Goal: Task Accomplishment & Management: Manage account settings

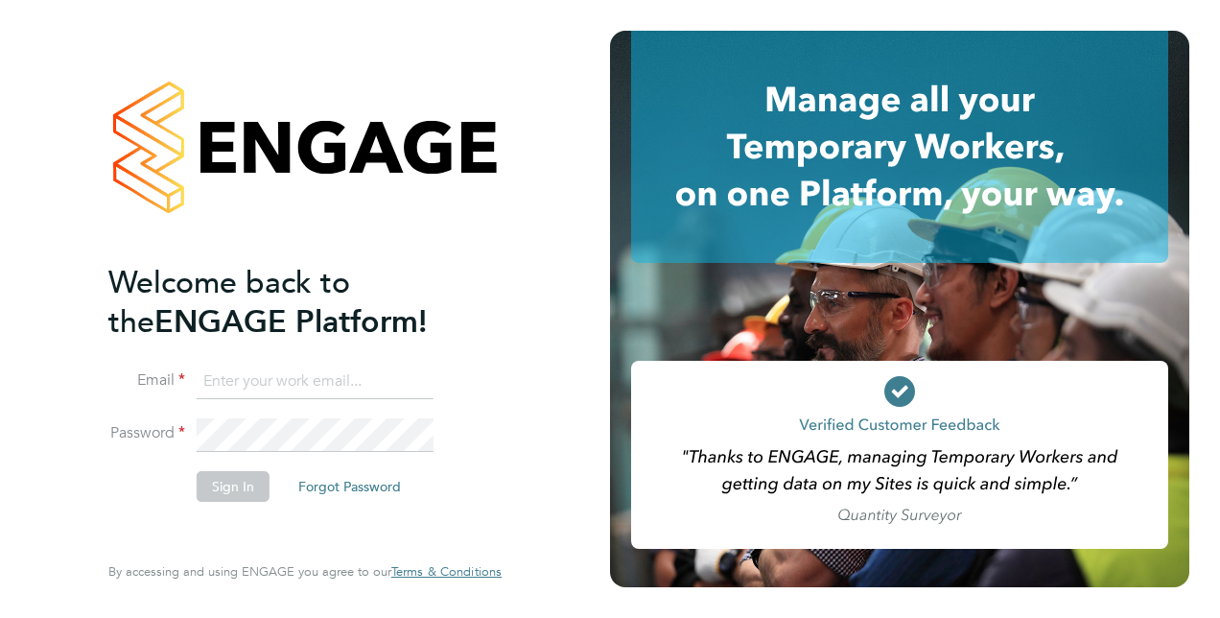
type input "liam.wheeler@vistry.co.uk"
click at [253, 485] on button "Sign In" at bounding box center [233, 486] width 73 height 31
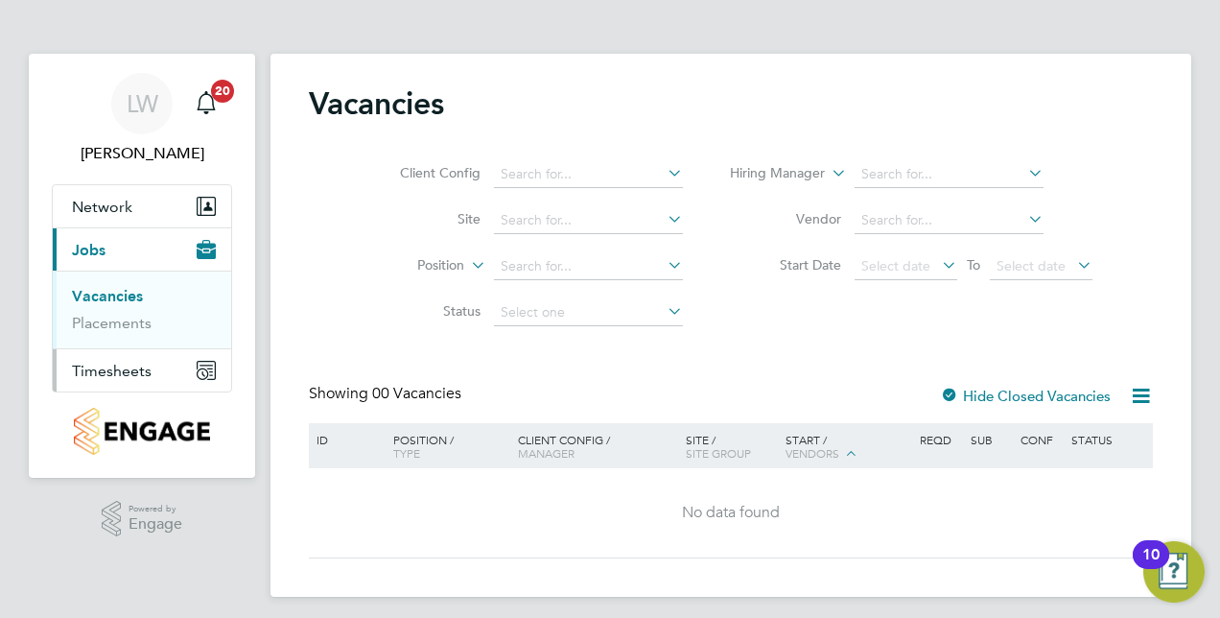
click at [109, 372] on span "Timesheets" at bounding box center [112, 370] width 80 height 18
click at [114, 378] on span "Timesheets" at bounding box center [112, 370] width 80 height 18
click at [119, 339] on link "Timesheets" at bounding box center [112, 339] width 80 height 18
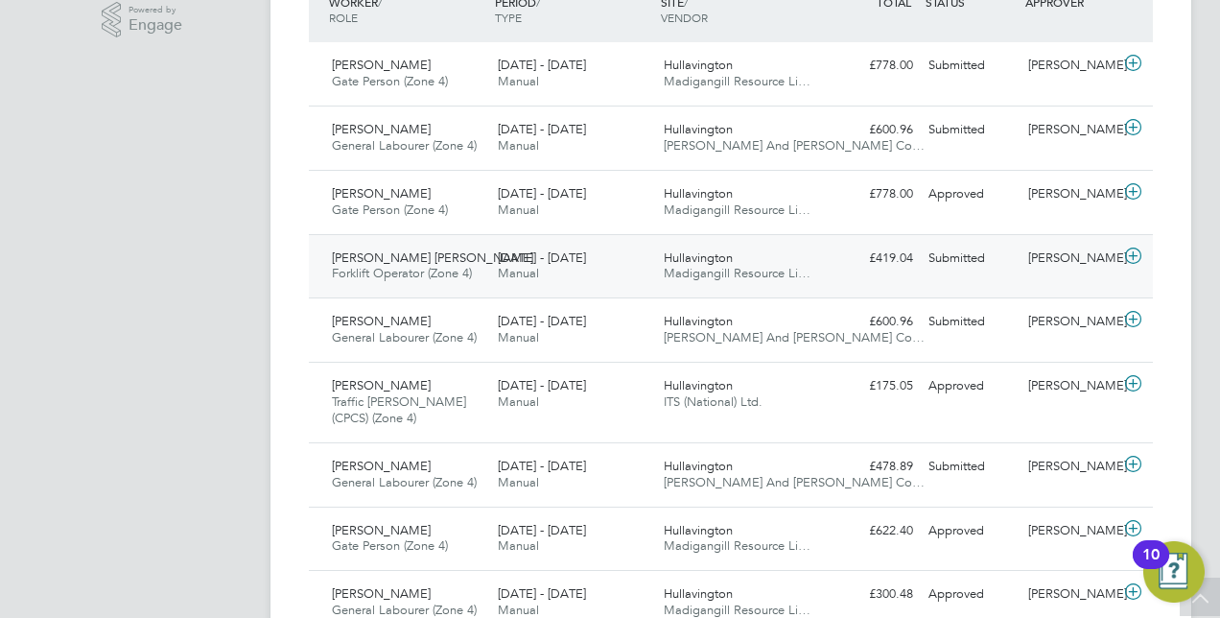
click at [1131, 253] on icon at bounding box center [1133, 255] width 24 height 15
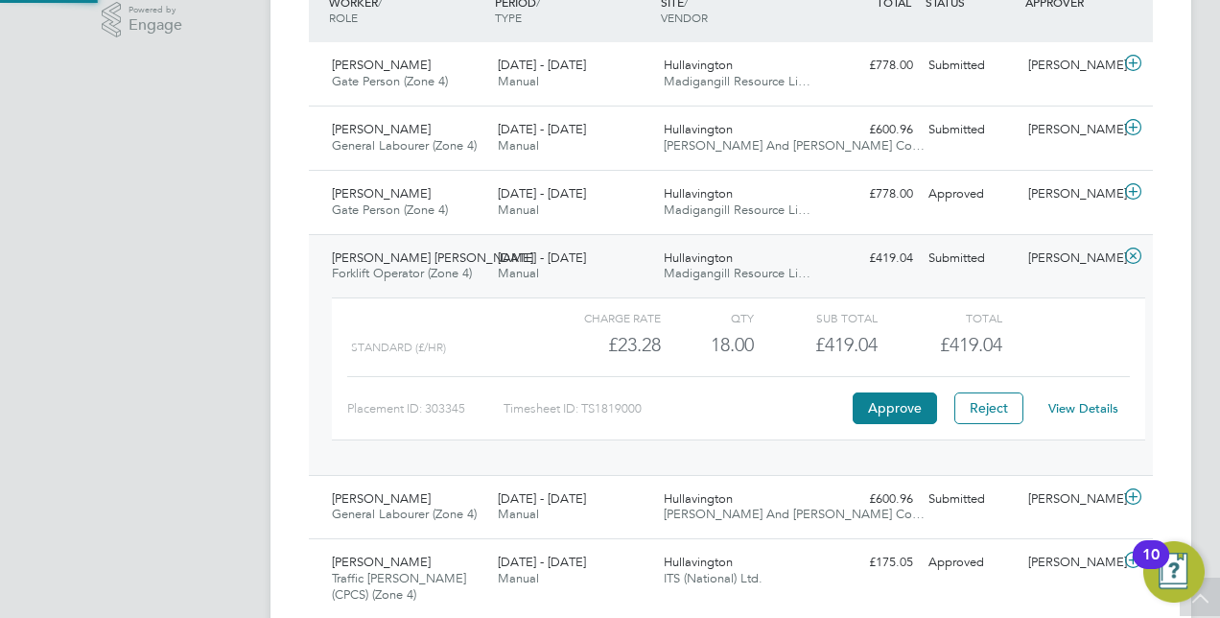
click at [1131, 253] on icon at bounding box center [1133, 255] width 24 height 15
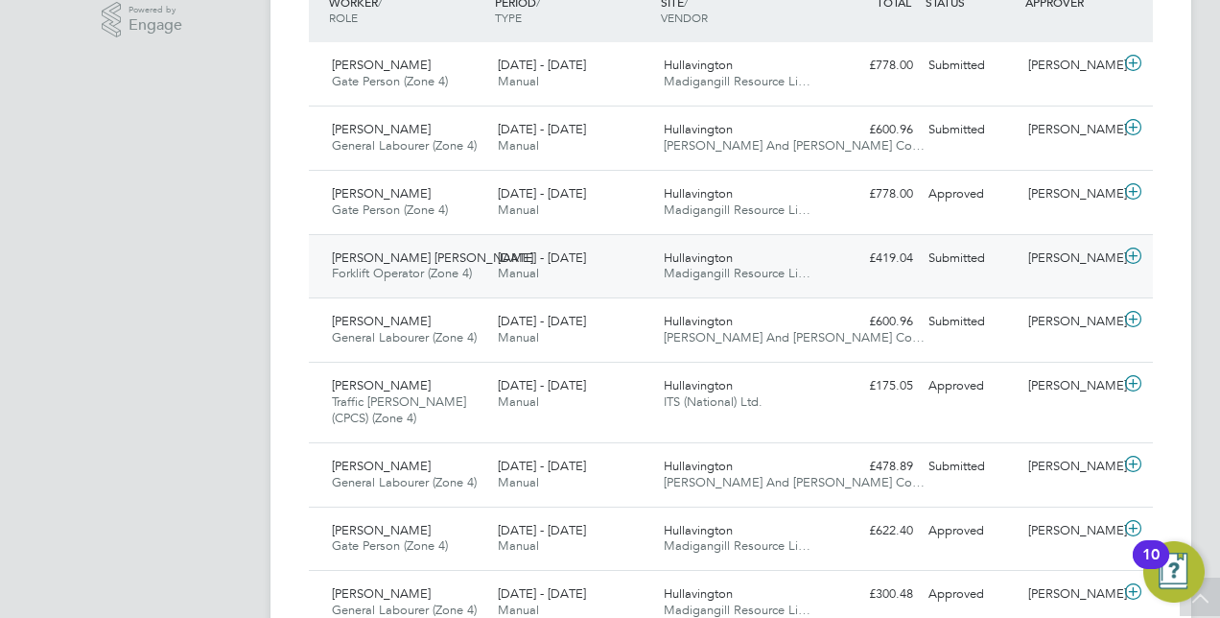
click at [1143, 253] on icon at bounding box center [1133, 255] width 24 height 15
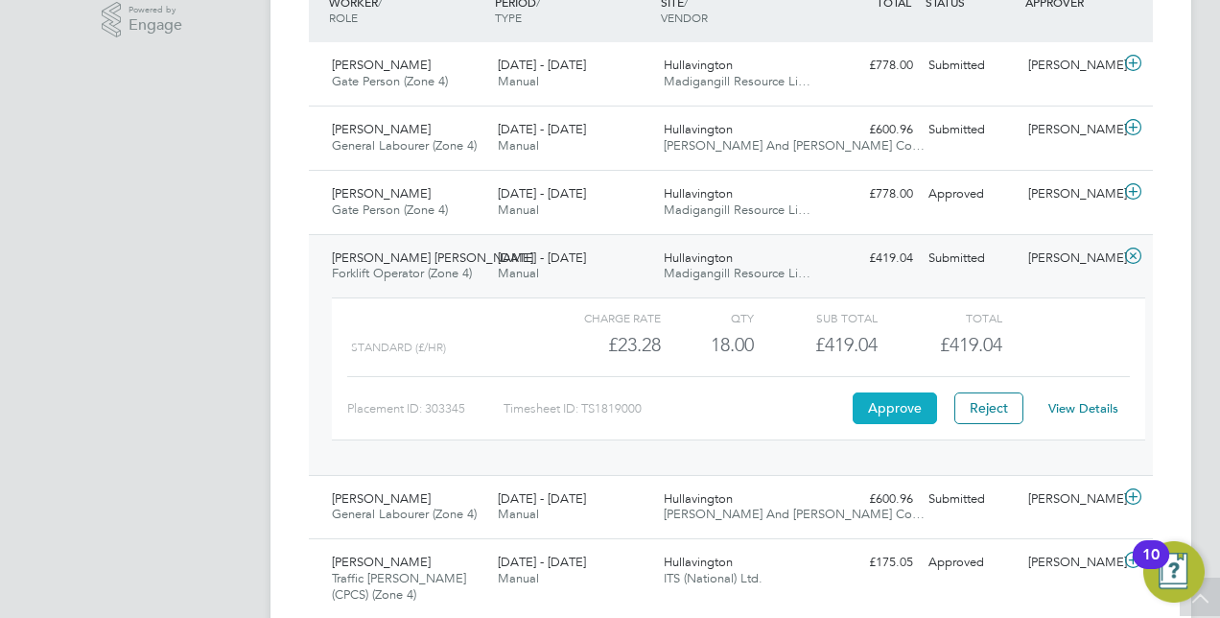
click at [892, 395] on button "Approve" at bounding box center [894, 407] width 84 height 31
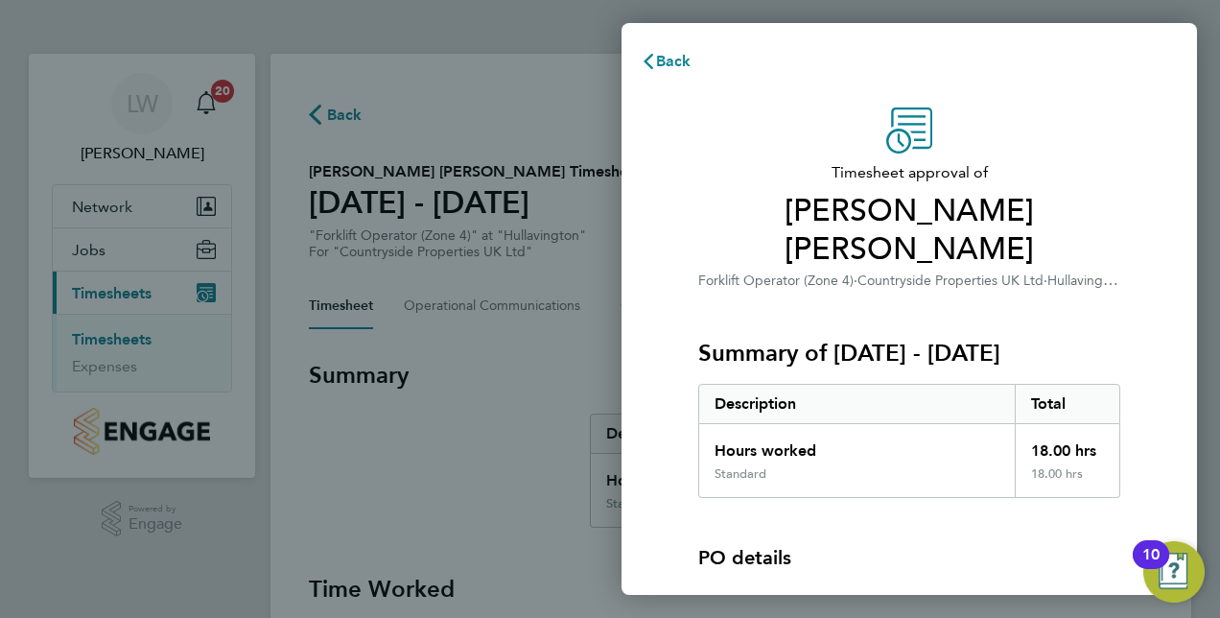
click at [1156, 370] on div "Timesheet approval of [PERSON_NAME] [PERSON_NAME] Forklift Operator (Zone 4) · …" at bounding box center [908, 454] width 575 height 740
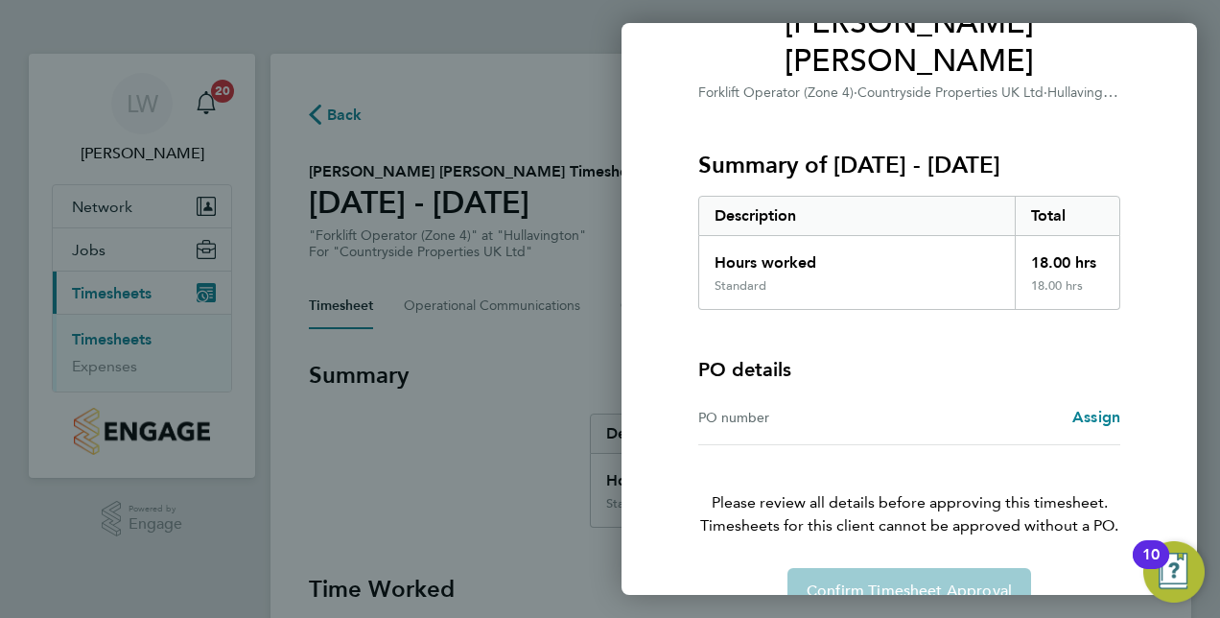
scroll to position [190, 0]
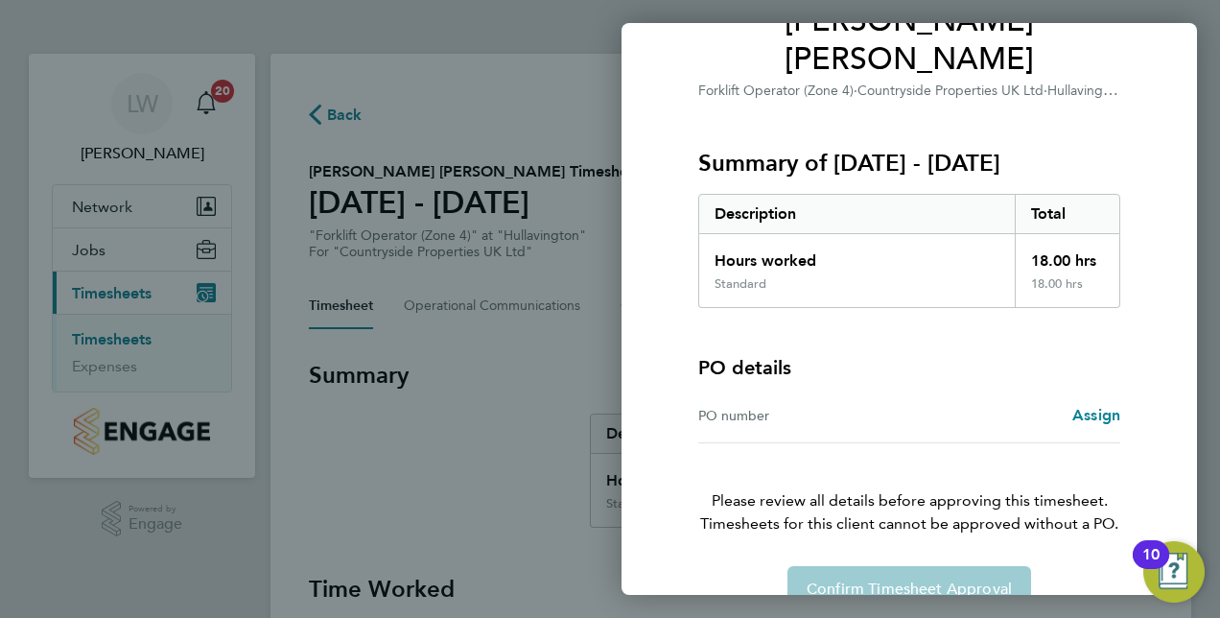
click at [756, 404] on div "PO number" at bounding box center [803, 415] width 211 height 23
click at [1093, 406] on span "Assign" at bounding box center [1096, 415] width 48 height 18
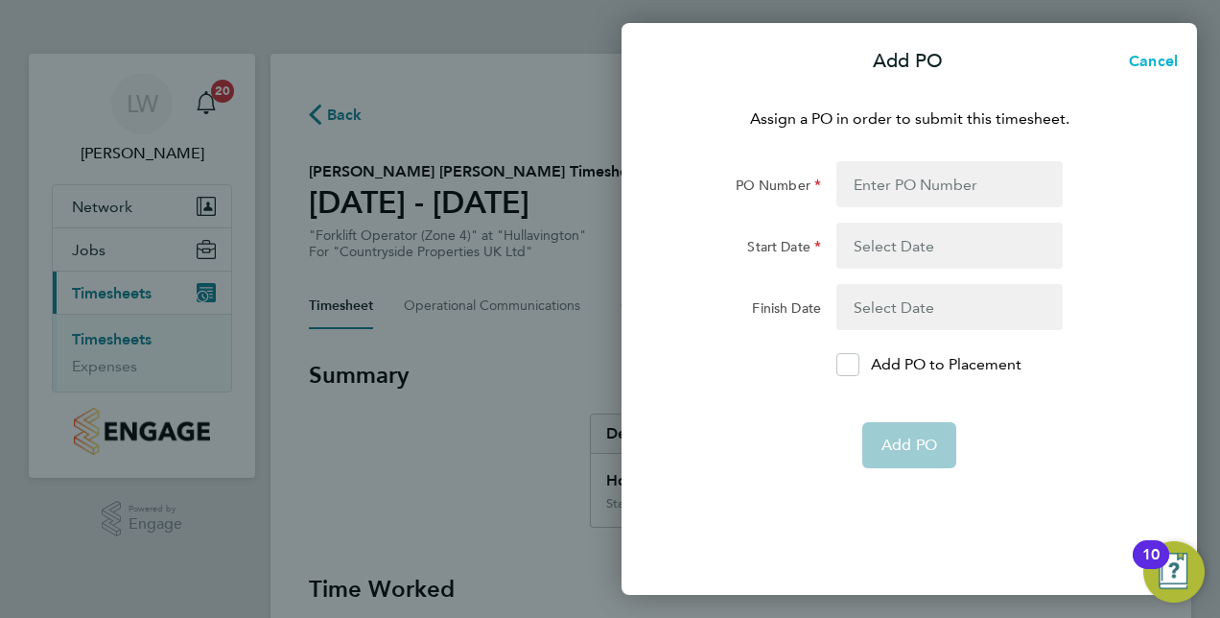
click at [1158, 62] on span "Cancel" at bounding box center [1150, 61] width 55 height 18
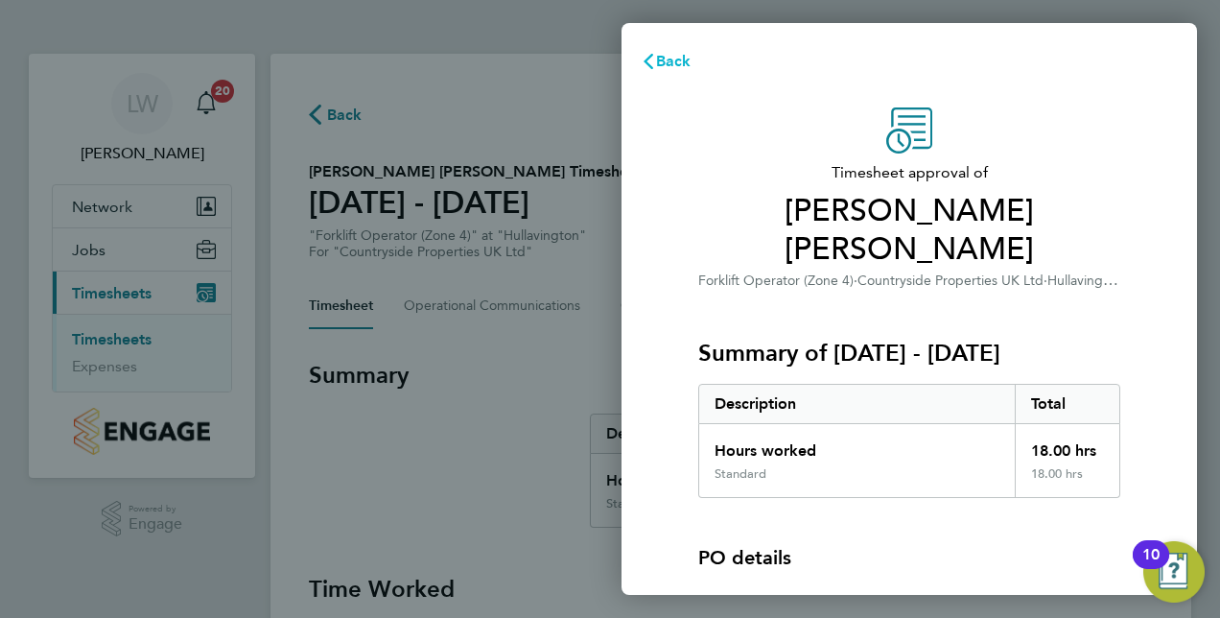
click at [666, 58] on span "Back" at bounding box center [673, 61] width 35 height 18
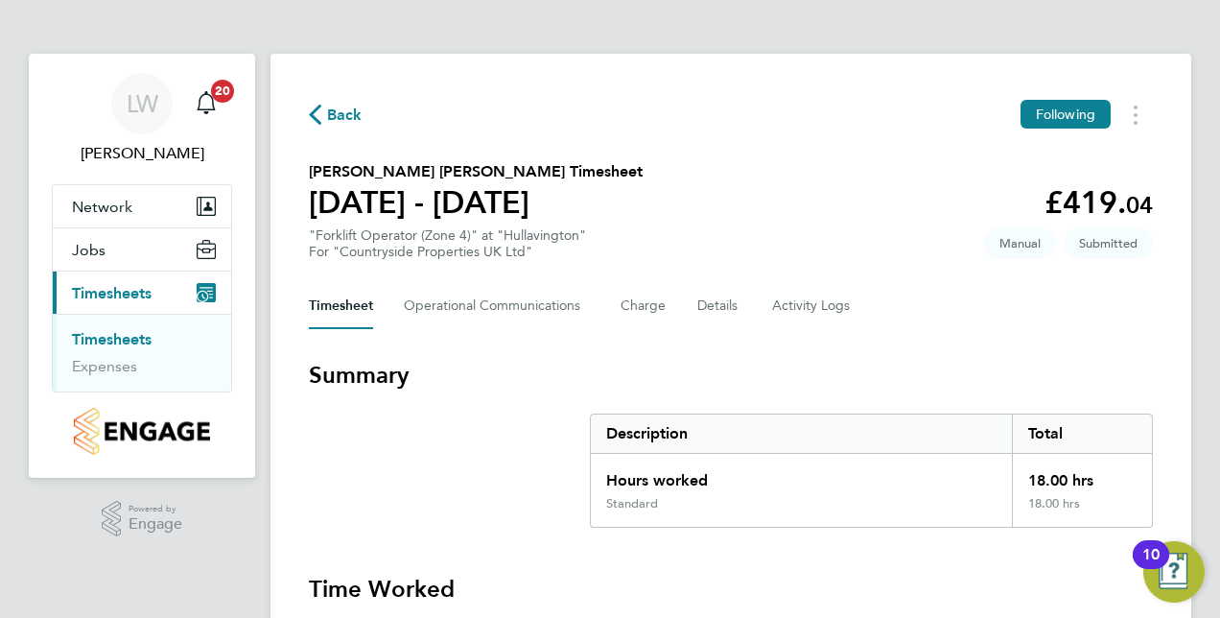
click at [140, 339] on link "Timesheets" at bounding box center [112, 339] width 80 height 18
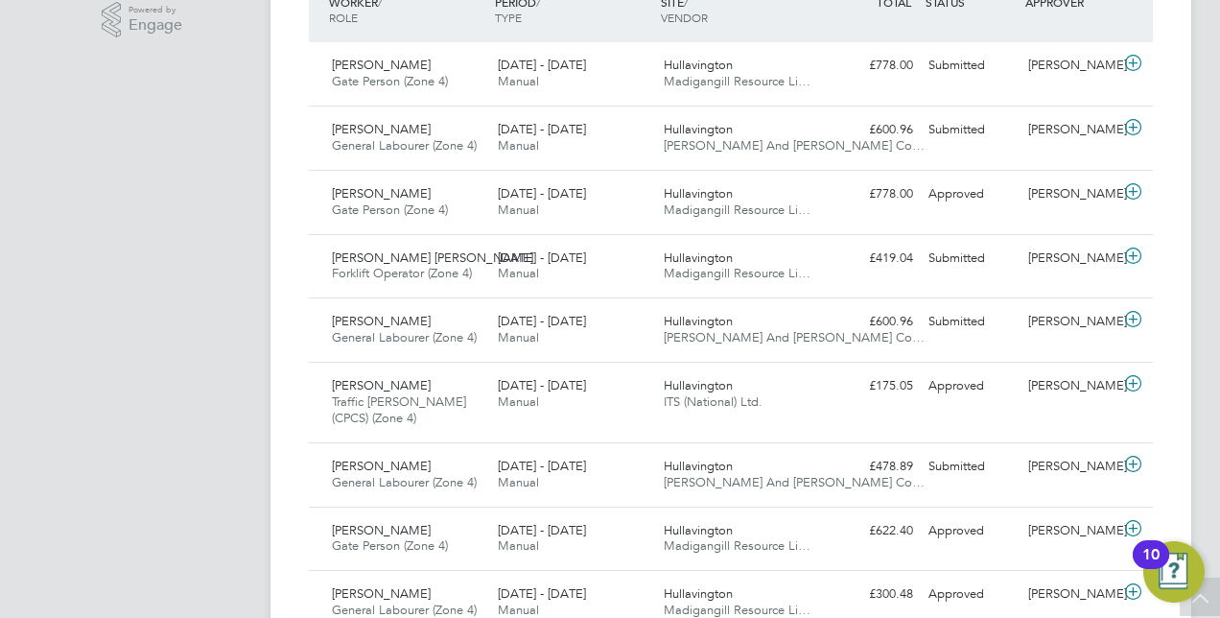
click at [1136, 130] on icon at bounding box center [1133, 127] width 24 height 15
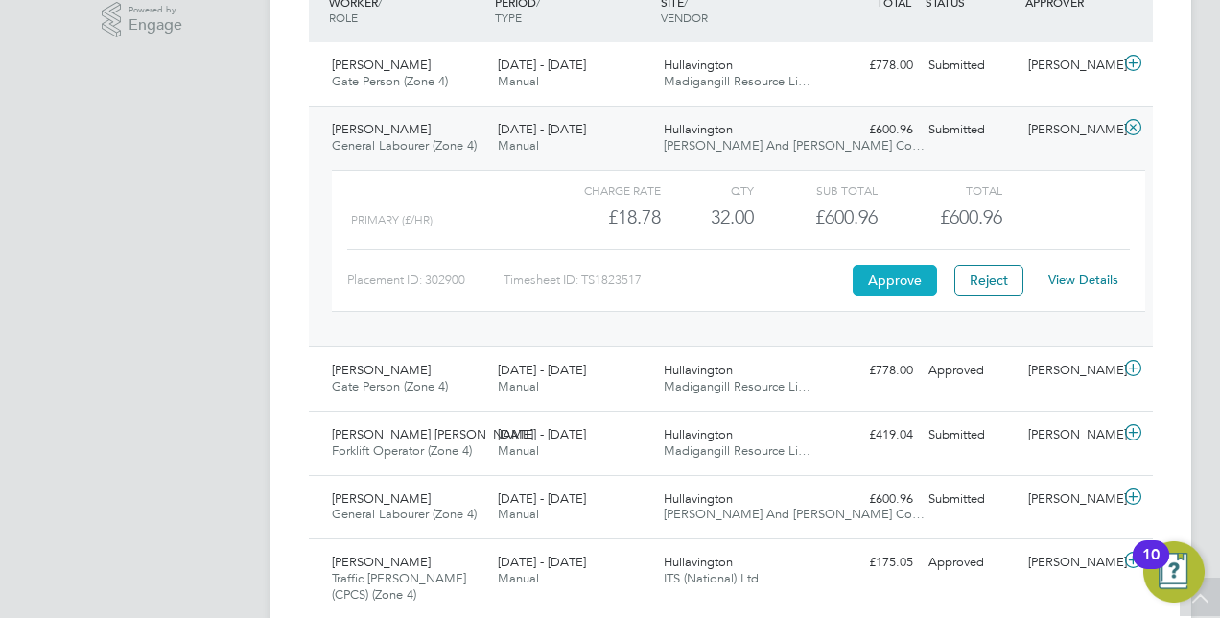
click at [896, 284] on button "Approve" at bounding box center [894, 280] width 84 height 31
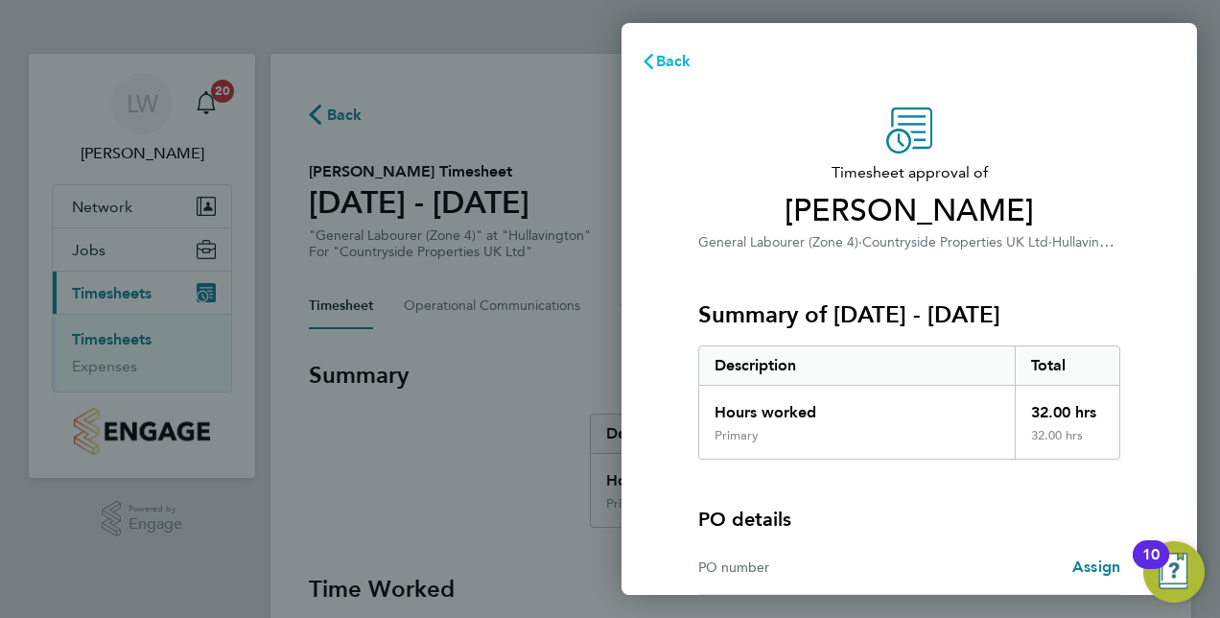
click at [680, 57] on span "Back" at bounding box center [673, 61] width 35 height 18
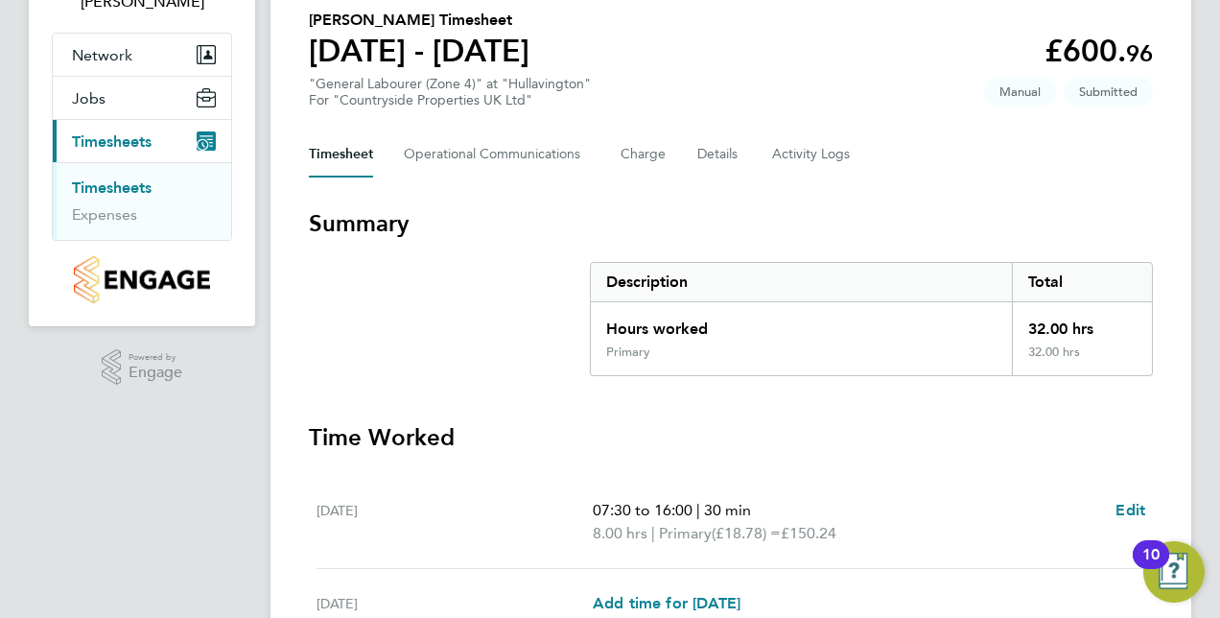
scroll to position [153, 0]
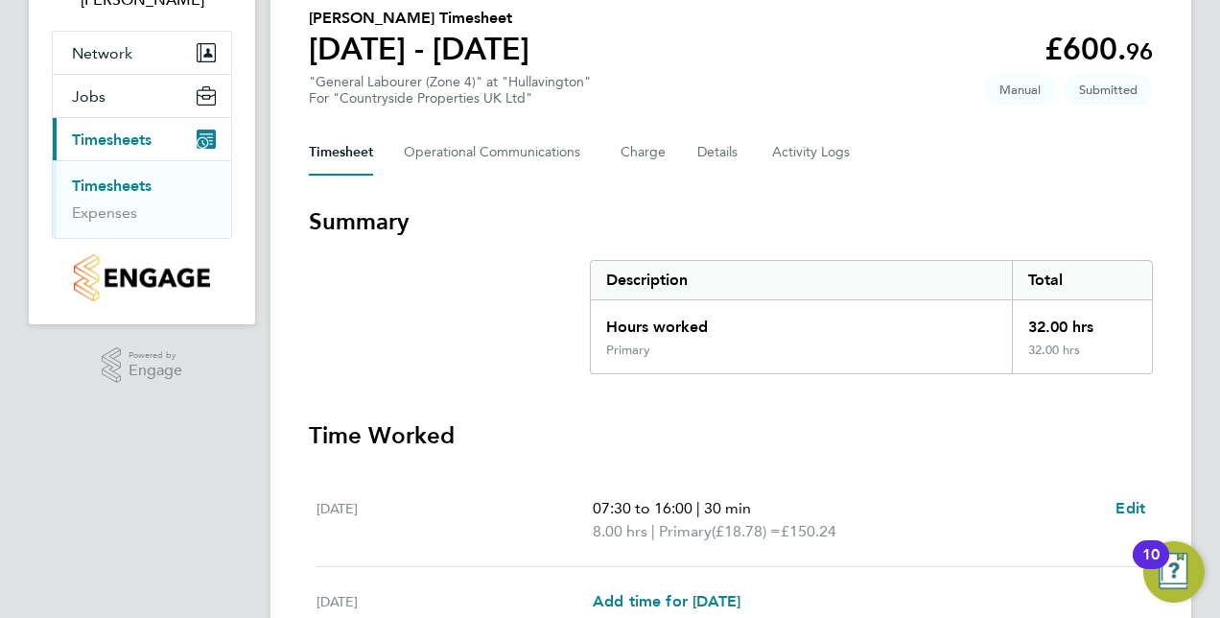
click at [117, 190] on link "Timesheets" at bounding box center [112, 185] width 80 height 18
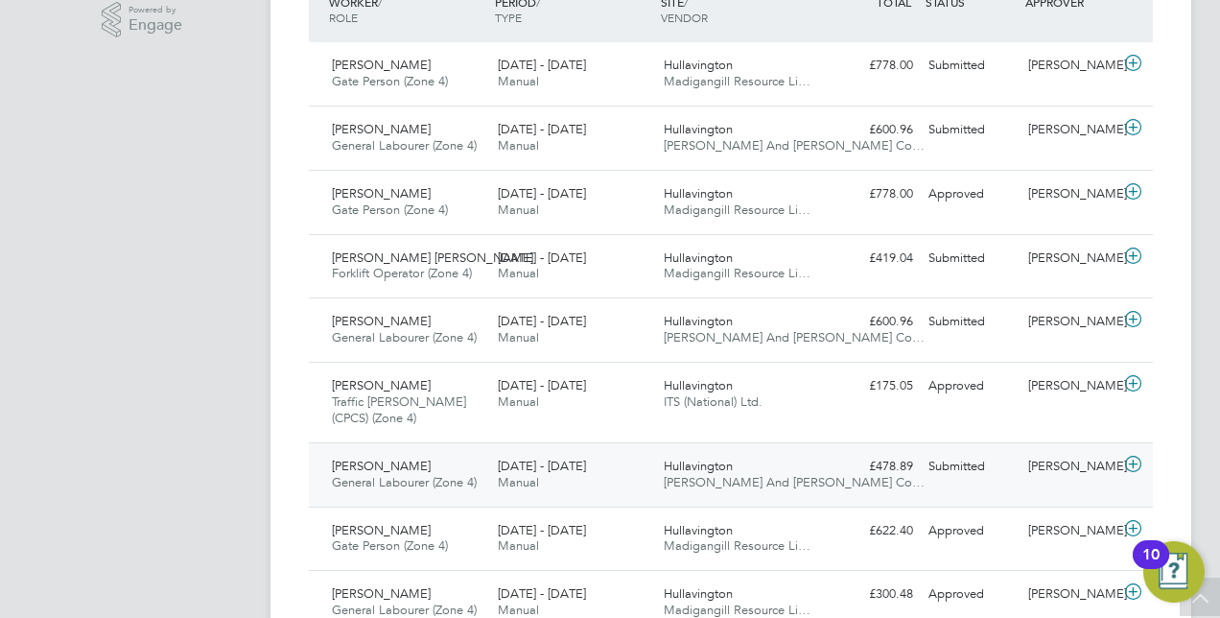
click at [1124, 462] on icon at bounding box center [1133, 463] width 24 height 15
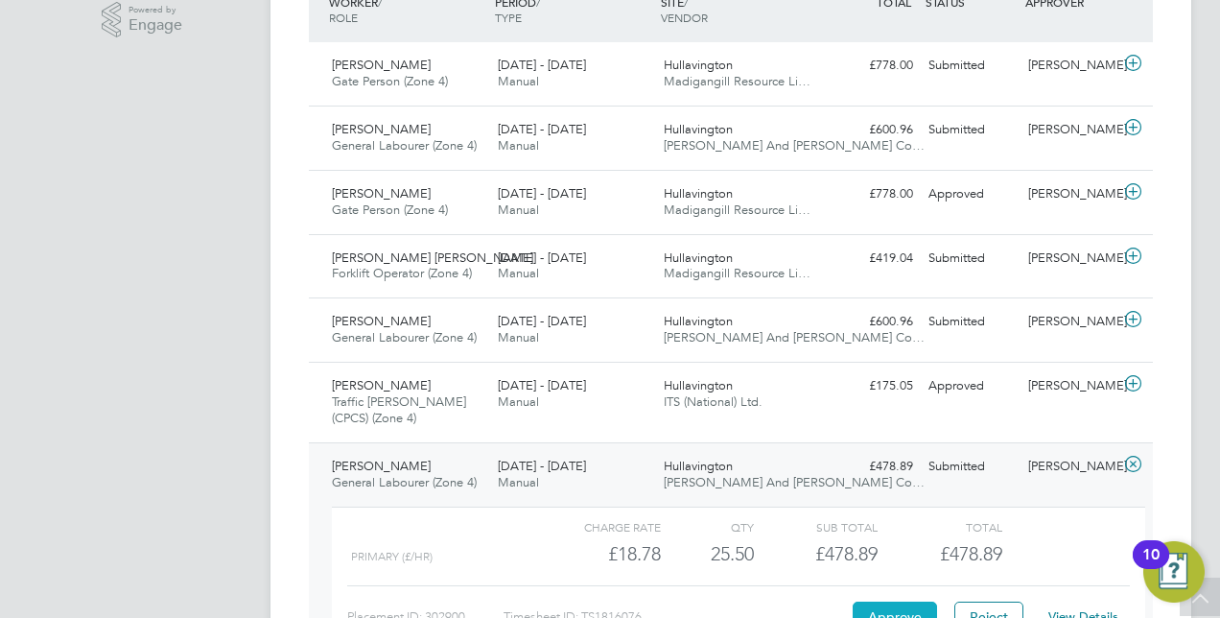
click at [899, 610] on button "Approve" at bounding box center [894, 616] width 84 height 31
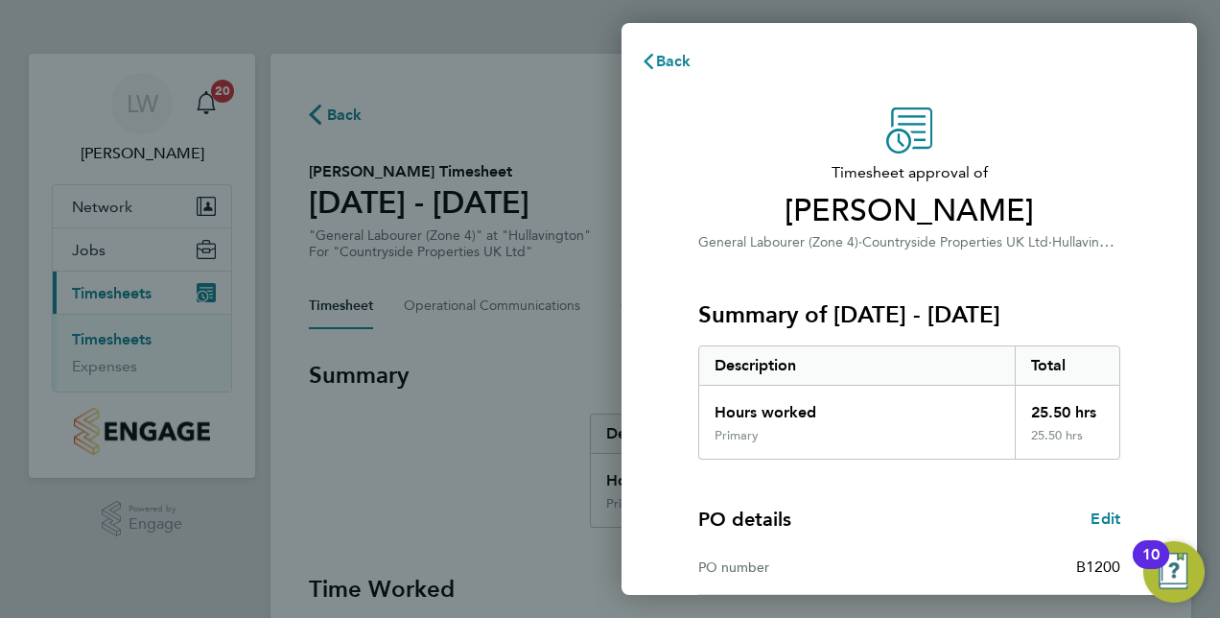
click at [1158, 214] on div "Timesheet approval of [PERSON_NAME] General Labourer (Zone 4) · Countryside Pro…" at bounding box center [908, 489] width 575 height 811
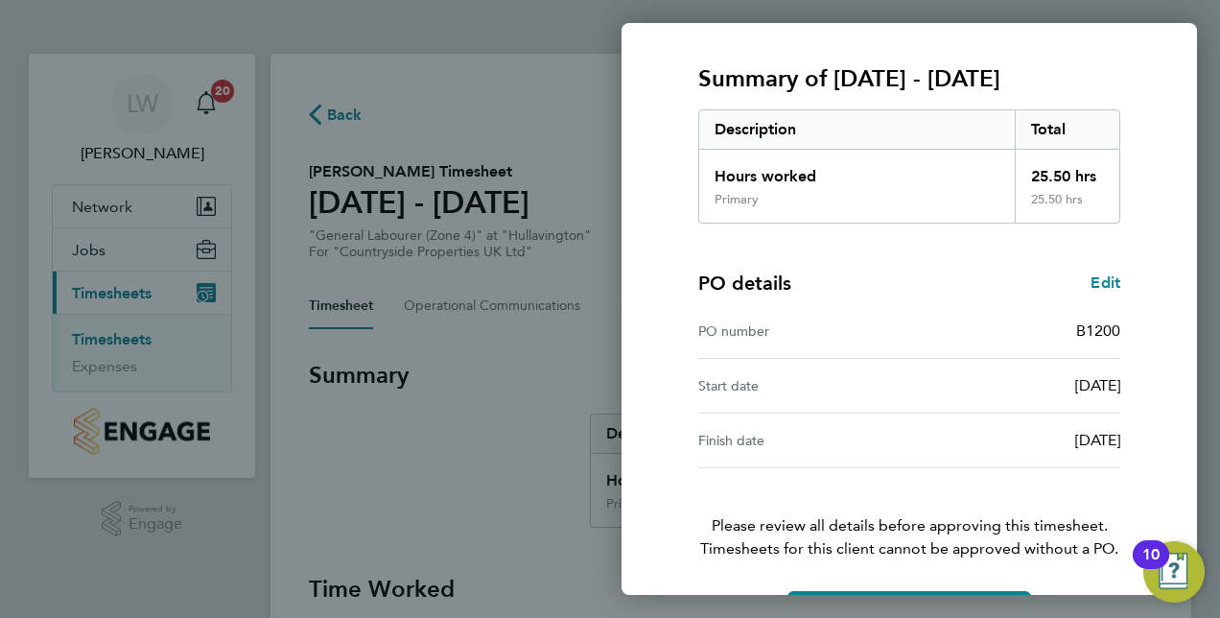
scroll to position [299, 0]
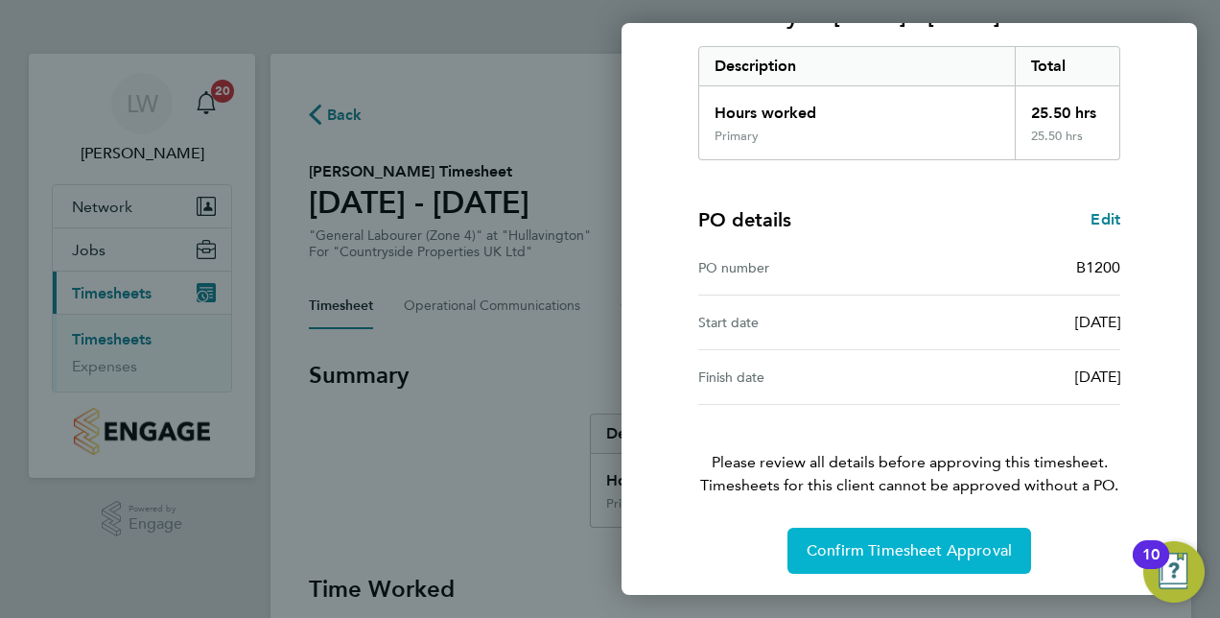
click at [959, 550] on span "Confirm Timesheet Approval" at bounding box center [908, 550] width 205 height 19
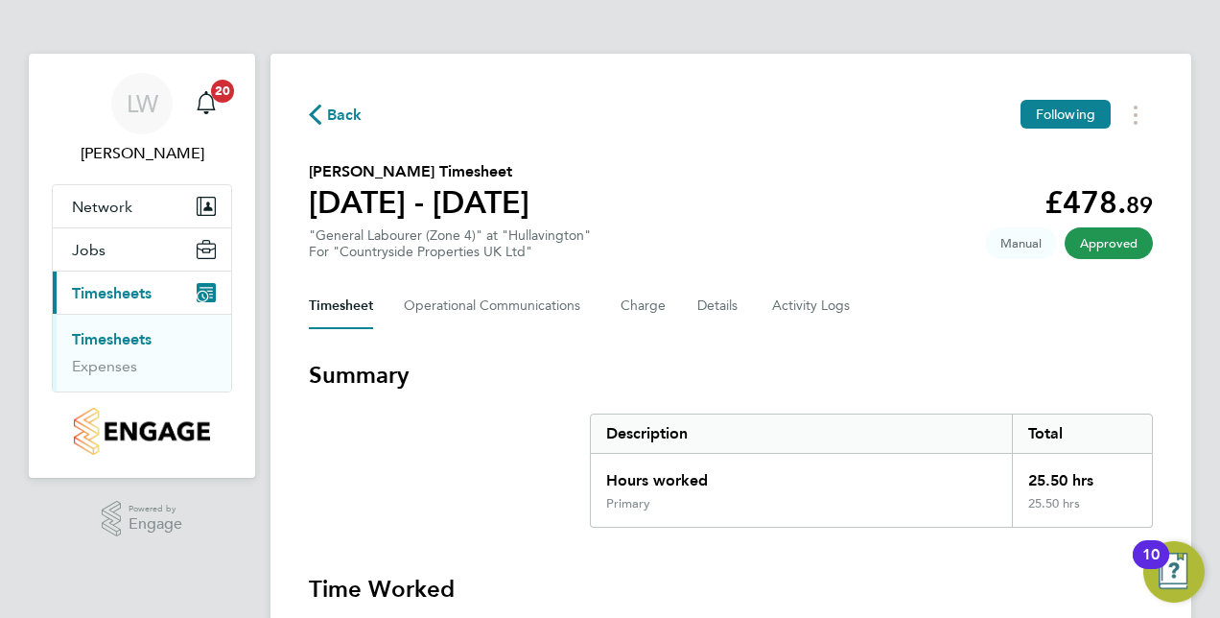
click at [118, 339] on link "Timesheets" at bounding box center [112, 339] width 80 height 18
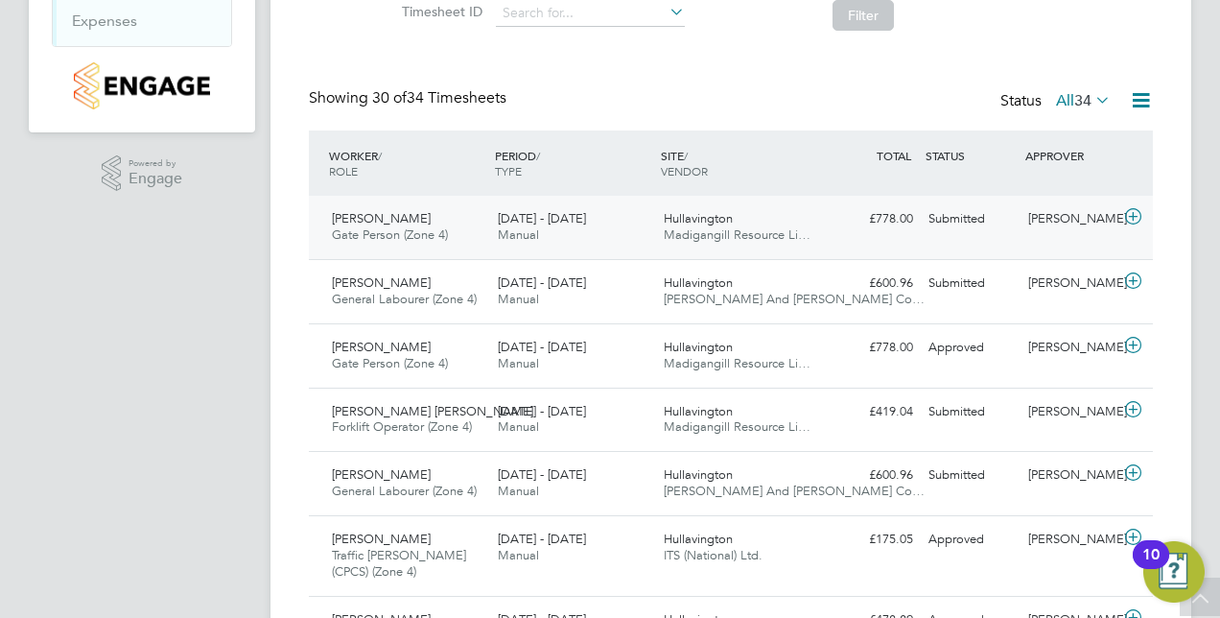
click at [1138, 212] on icon at bounding box center [1133, 216] width 24 height 15
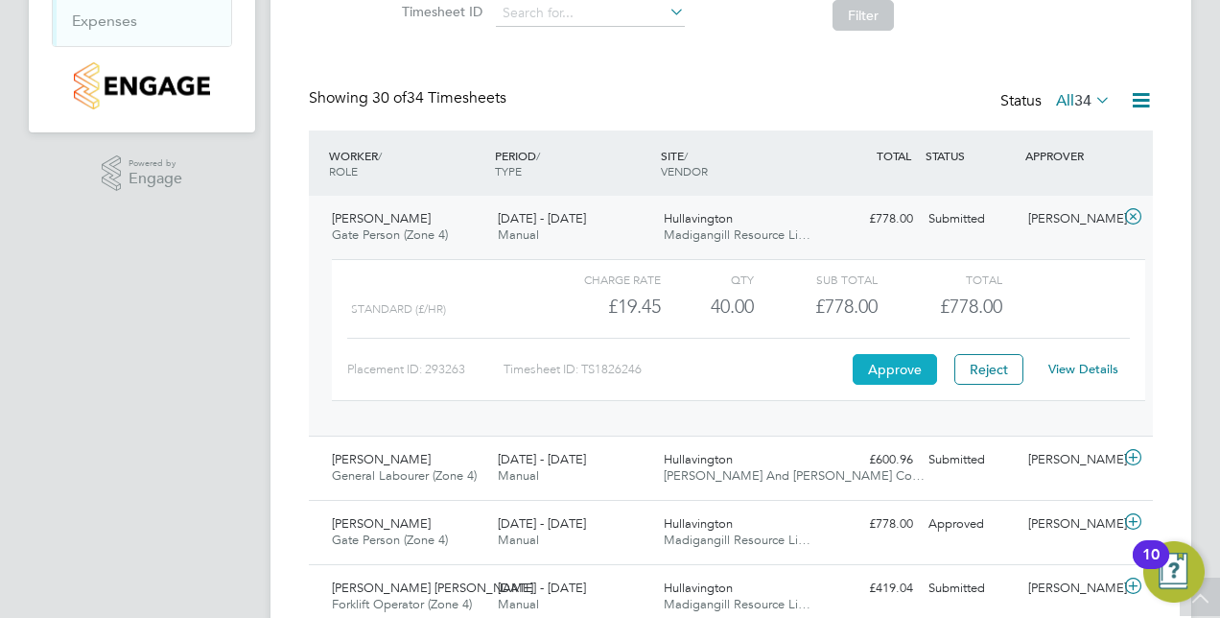
click at [893, 368] on button "Approve" at bounding box center [894, 369] width 84 height 31
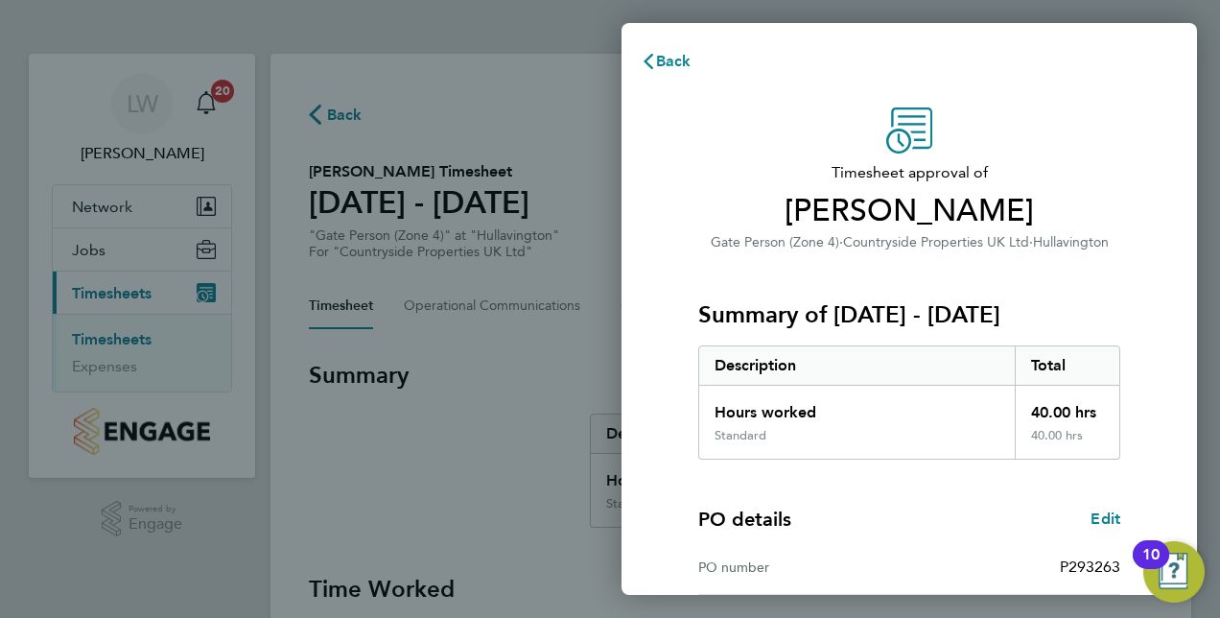
click at [1111, 288] on div "Summary of [DATE] - [DATE] Description Total Hours worked 40.00 hrs Standard 40…" at bounding box center [909, 356] width 422 height 206
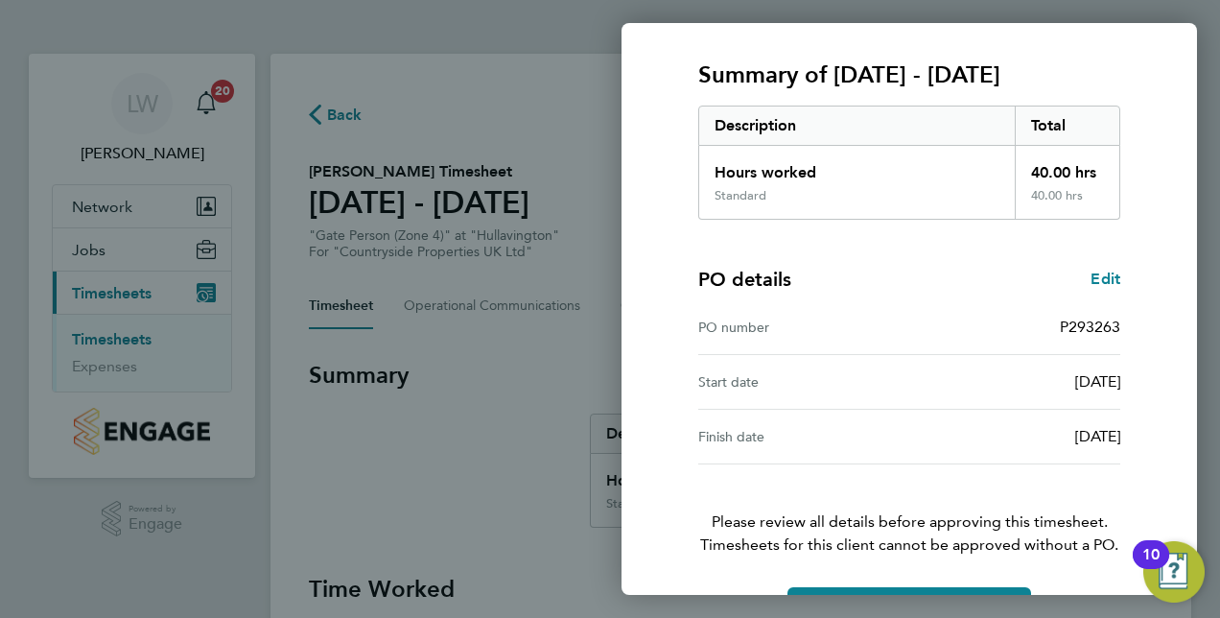
scroll to position [299, 0]
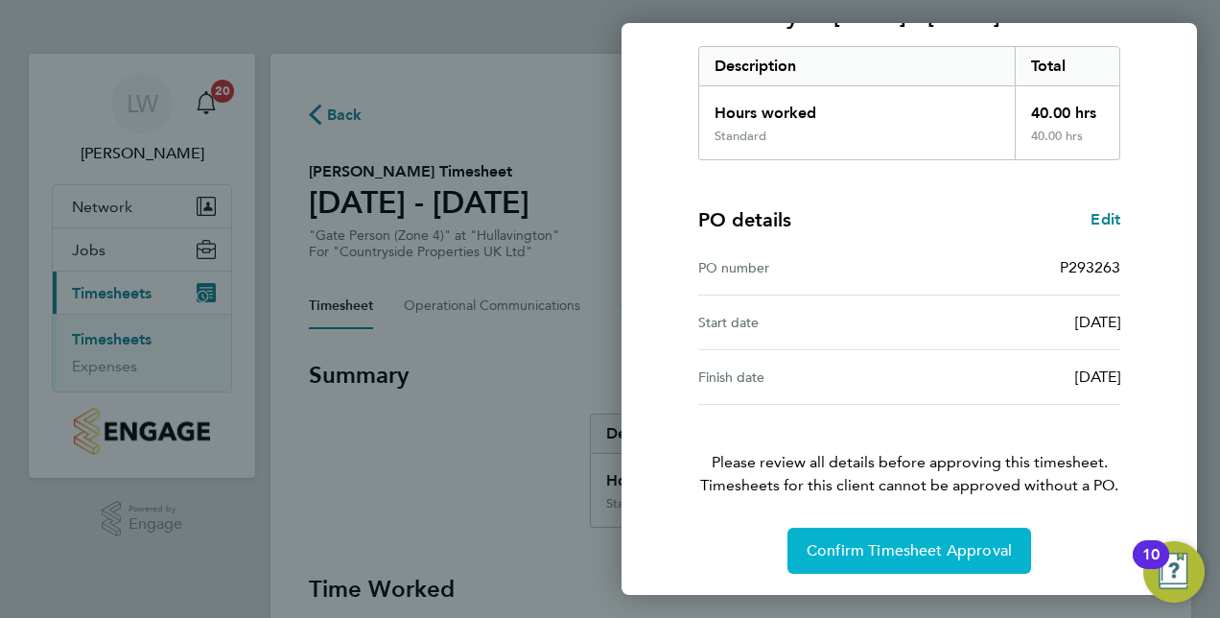
click at [831, 558] on button "Confirm Timesheet Approval" at bounding box center [909, 550] width 244 height 46
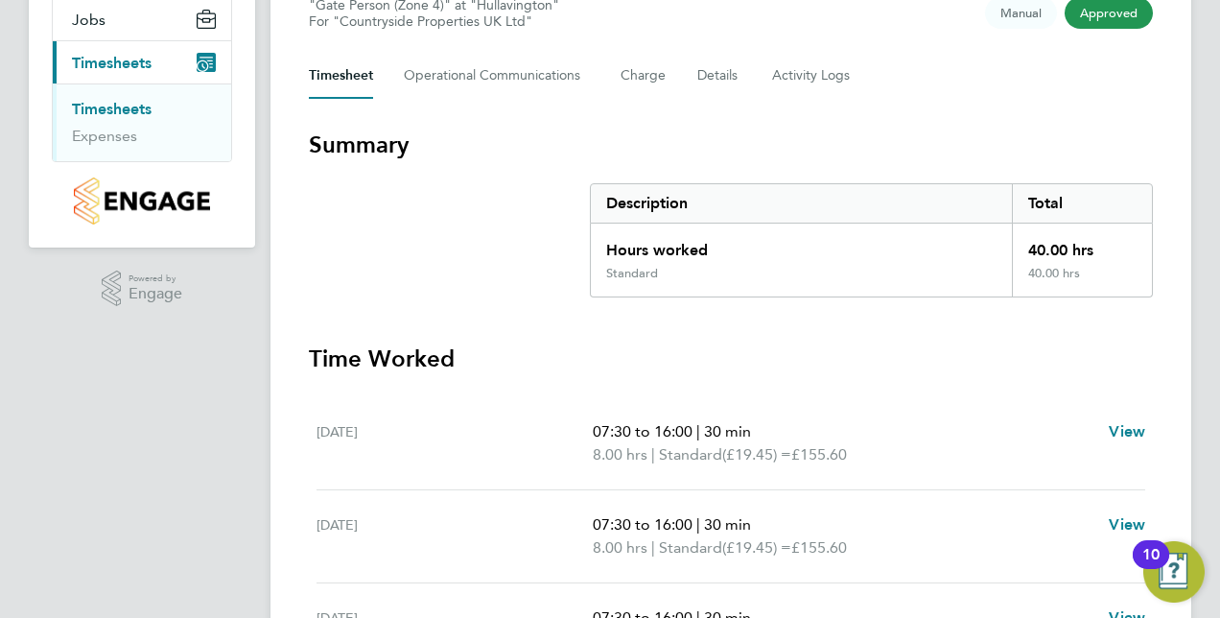
scroll to position [77, 0]
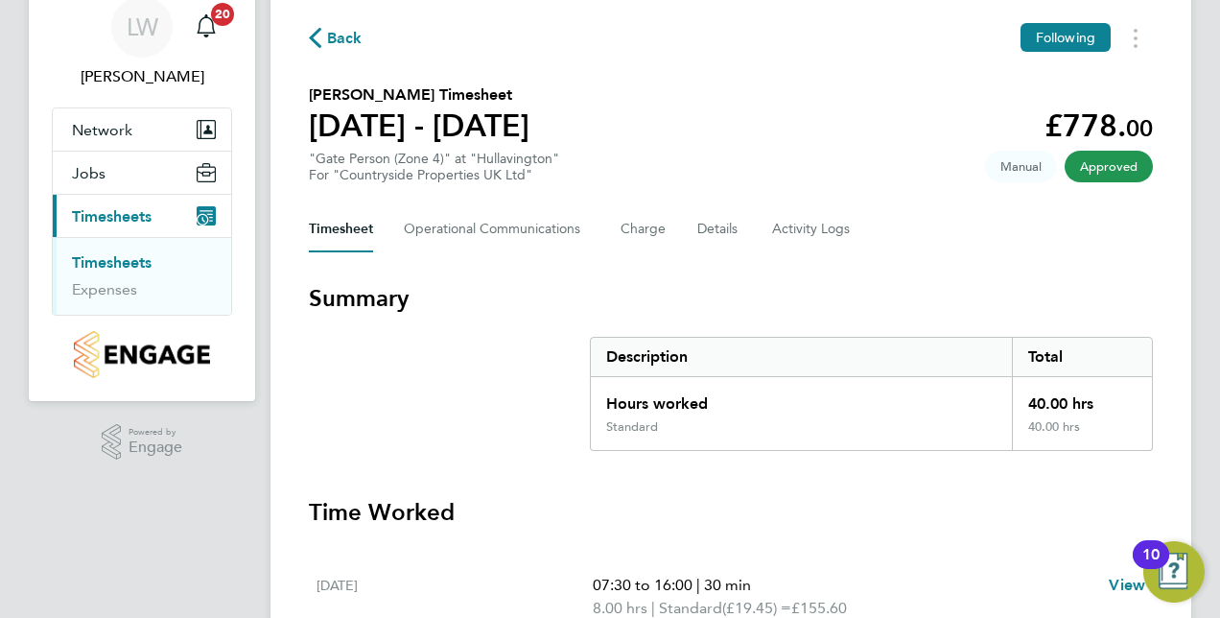
click at [106, 262] on link "Timesheets" at bounding box center [112, 262] width 80 height 18
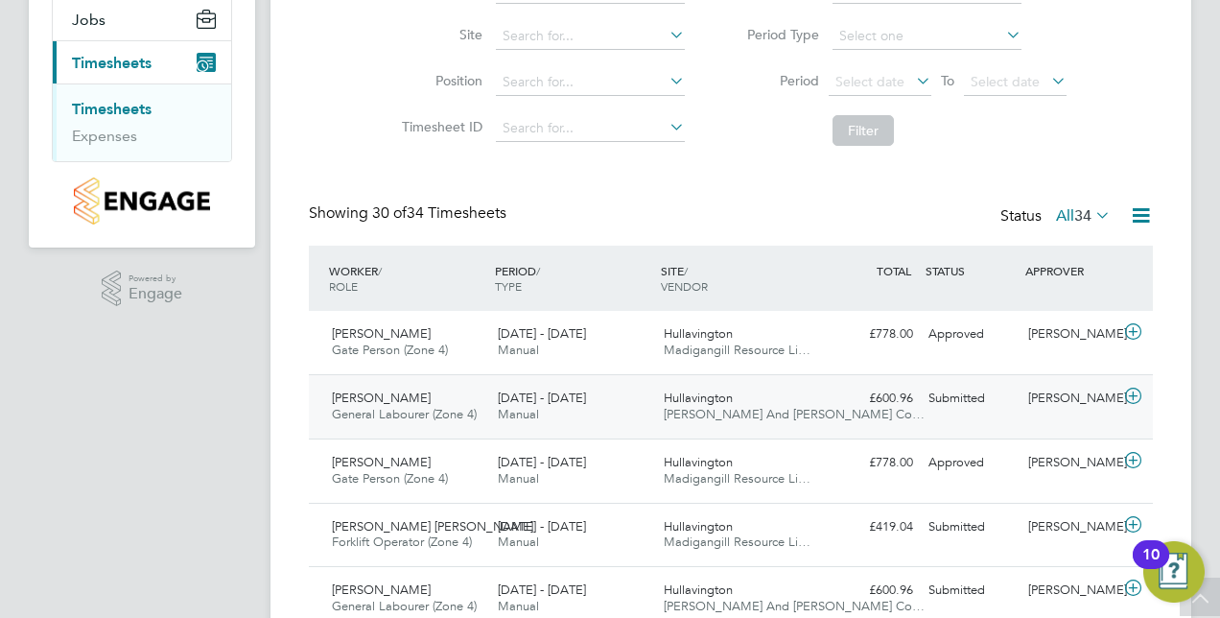
click at [1128, 397] on icon at bounding box center [1133, 395] width 24 height 15
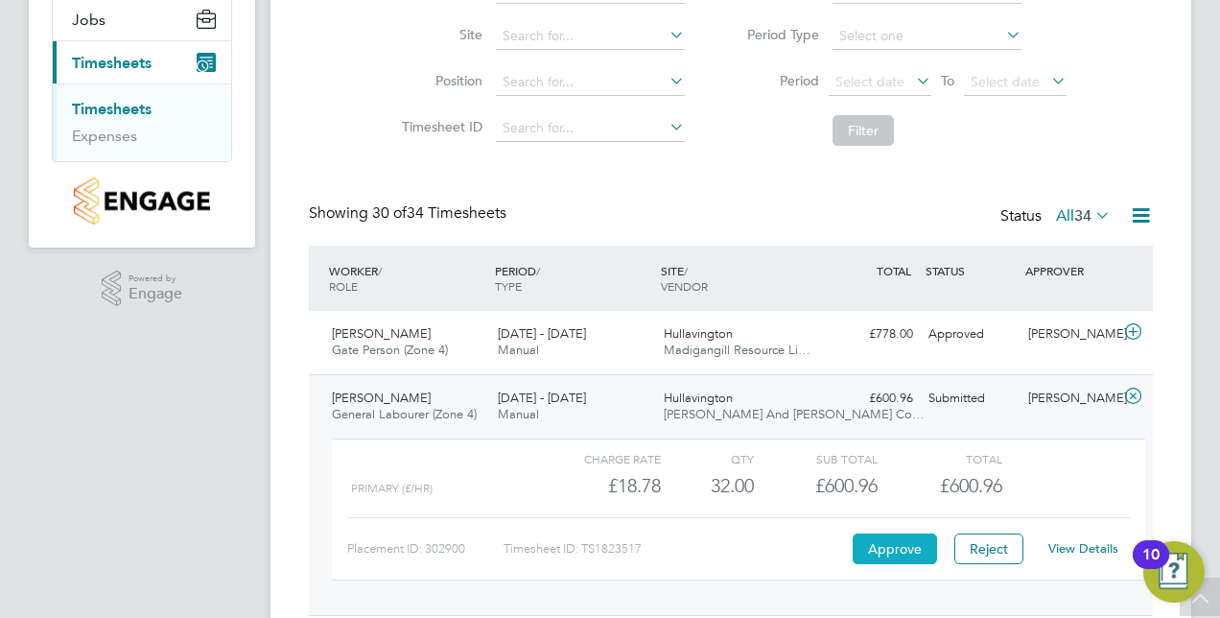
click at [914, 545] on button "Approve" at bounding box center [894, 548] width 84 height 31
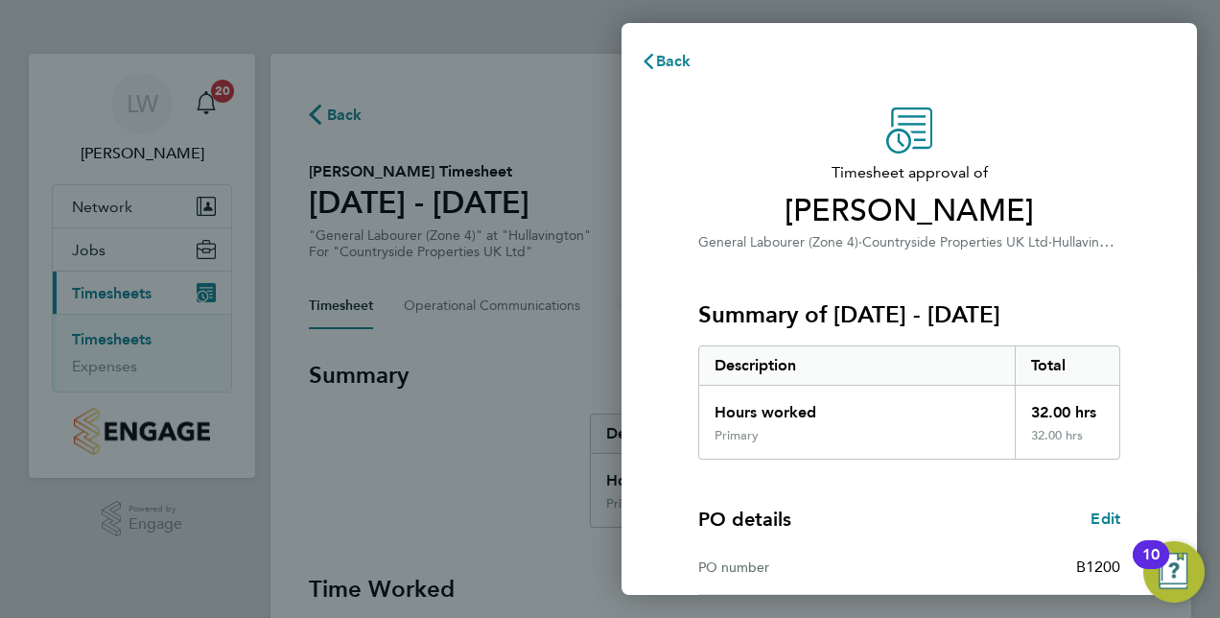
click at [804, 502] on div "PO details Edit PO number B1200 Start date 12 Feb 2025 Finish date 18 Dec 2025" at bounding box center [909, 581] width 422 height 245
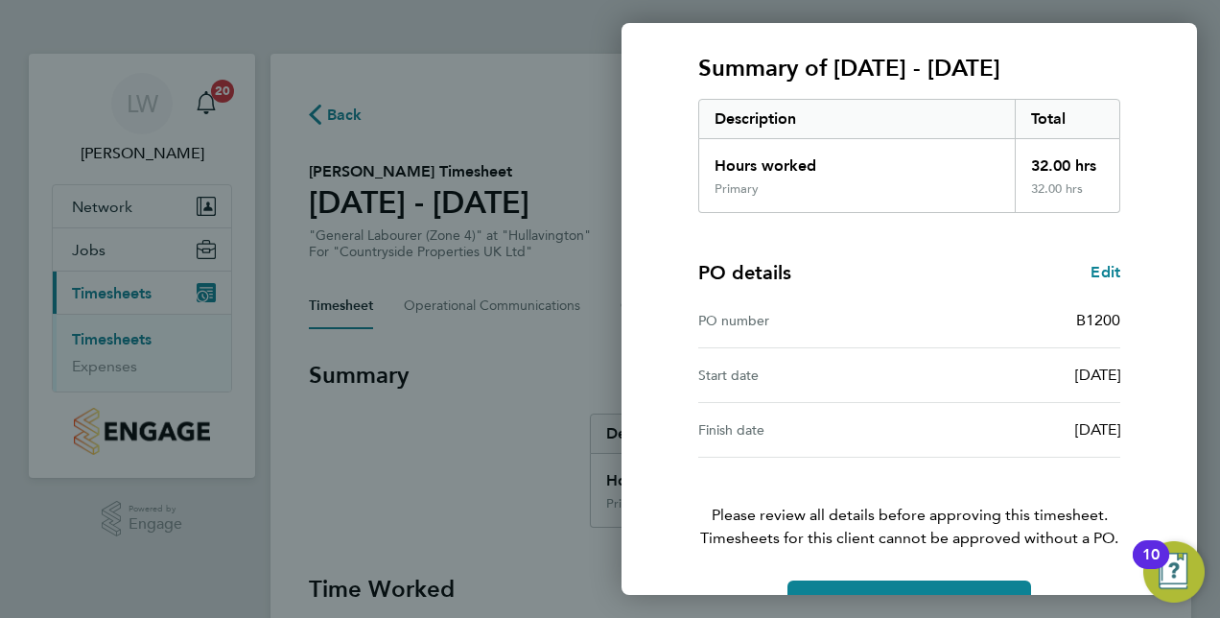
scroll to position [299, 0]
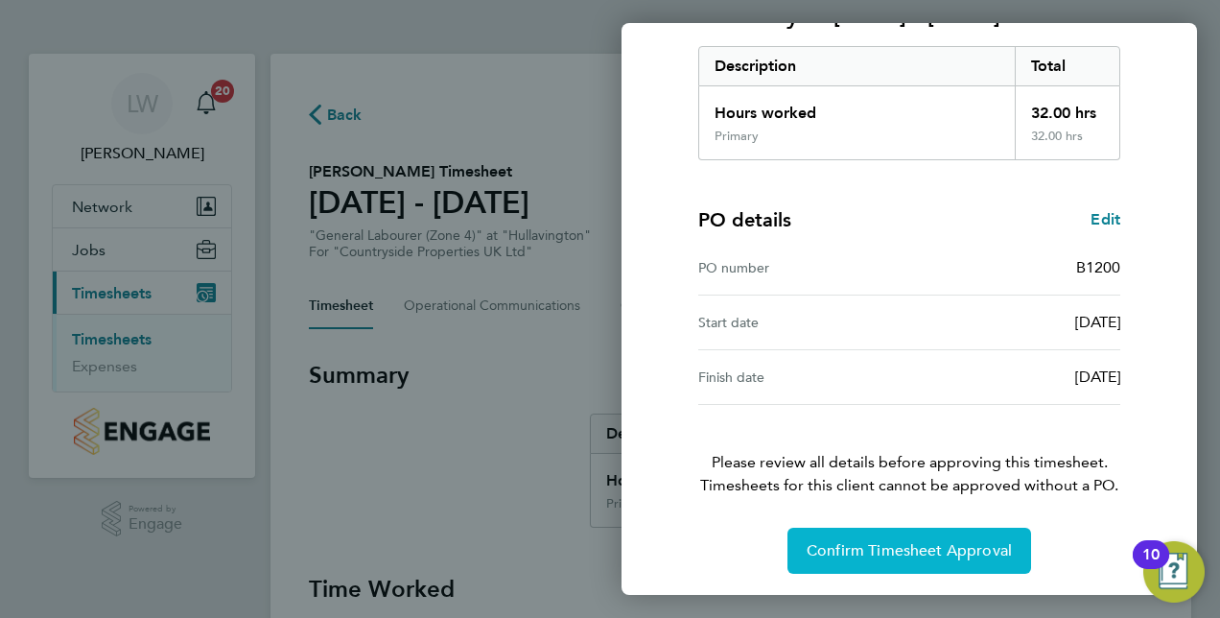
click at [884, 541] on span "Confirm Timesheet Approval" at bounding box center [908, 550] width 205 height 19
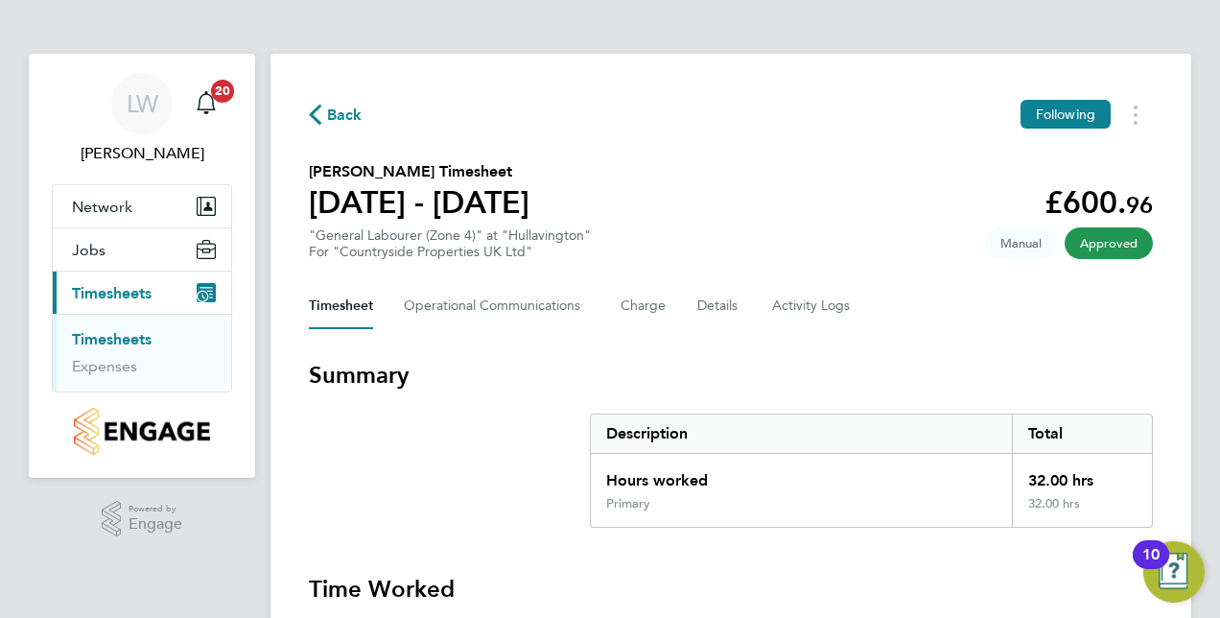
click at [117, 337] on link "Timesheets" at bounding box center [112, 339] width 80 height 18
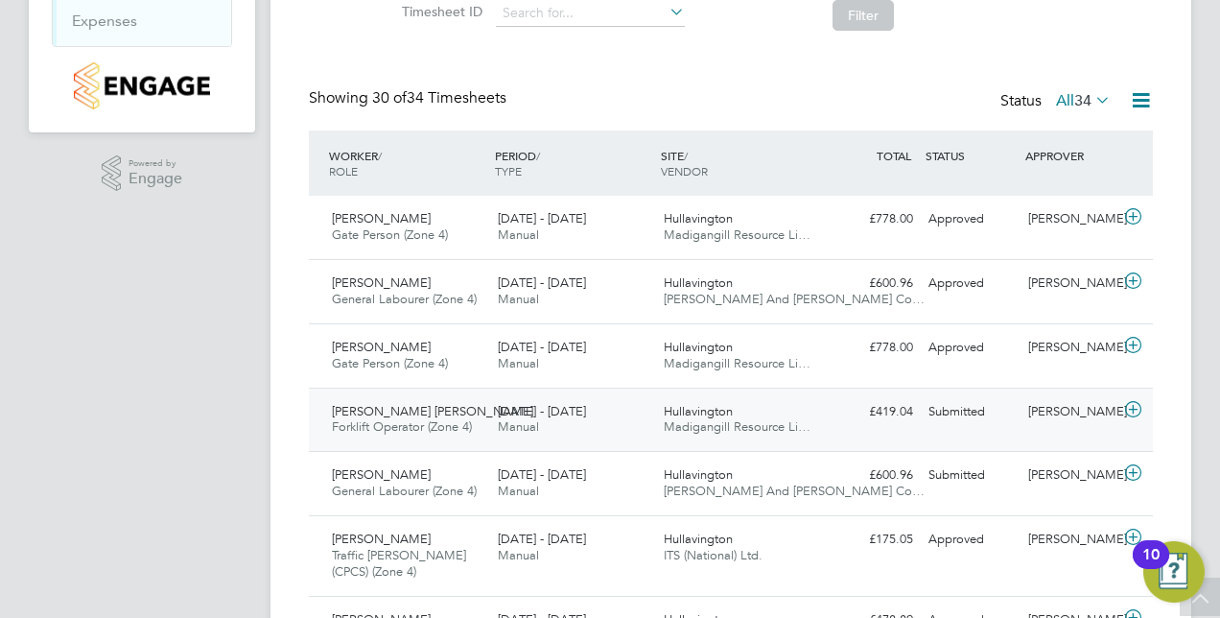
click at [1133, 402] on icon at bounding box center [1133, 409] width 24 height 15
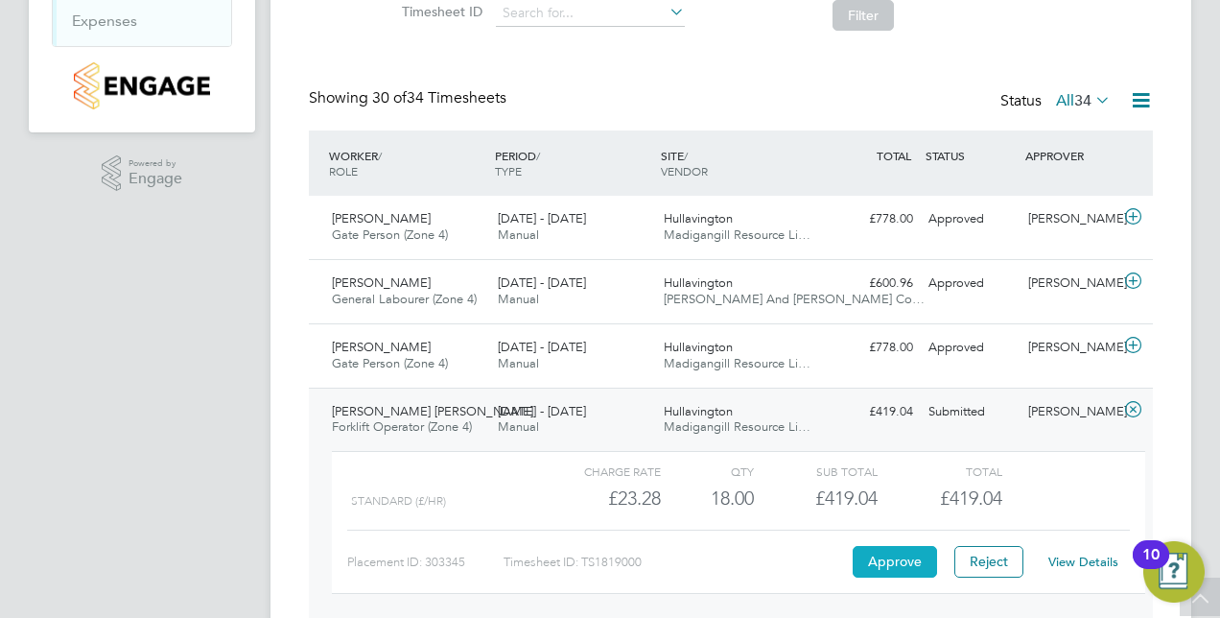
click at [898, 556] on button "Approve" at bounding box center [894, 561] width 84 height 31
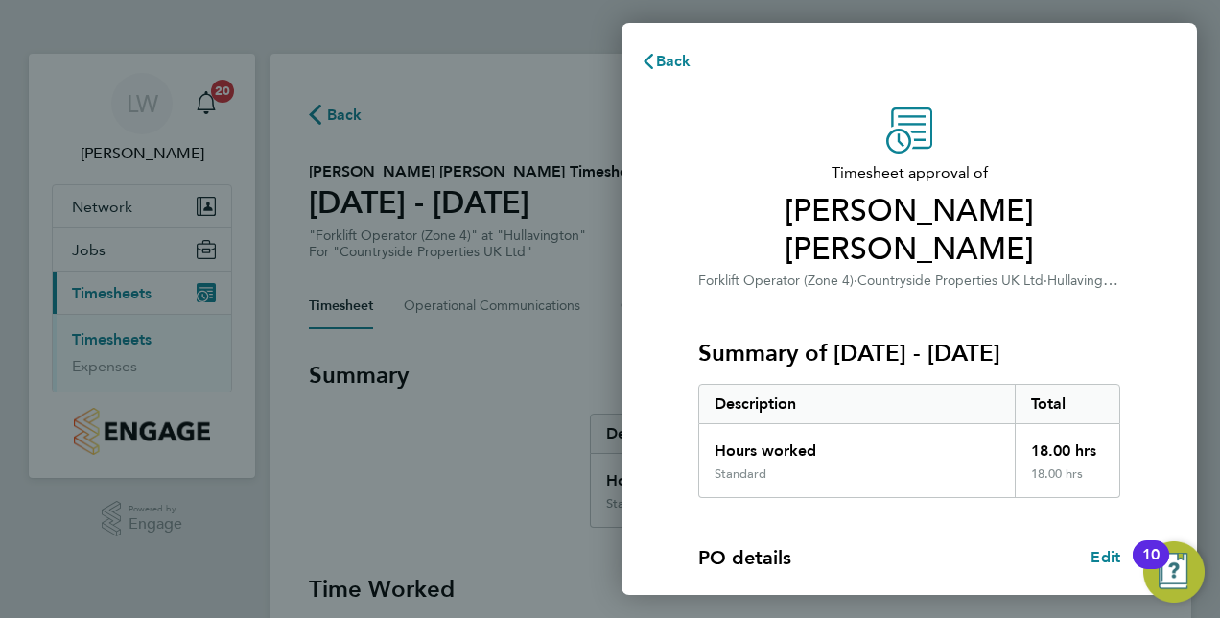
click at [945, 500] on div "PO details Edit PO number B12000 Start date [DATE] Finish date [DATE]" at bounding box center [909, 620] width 422 height 245
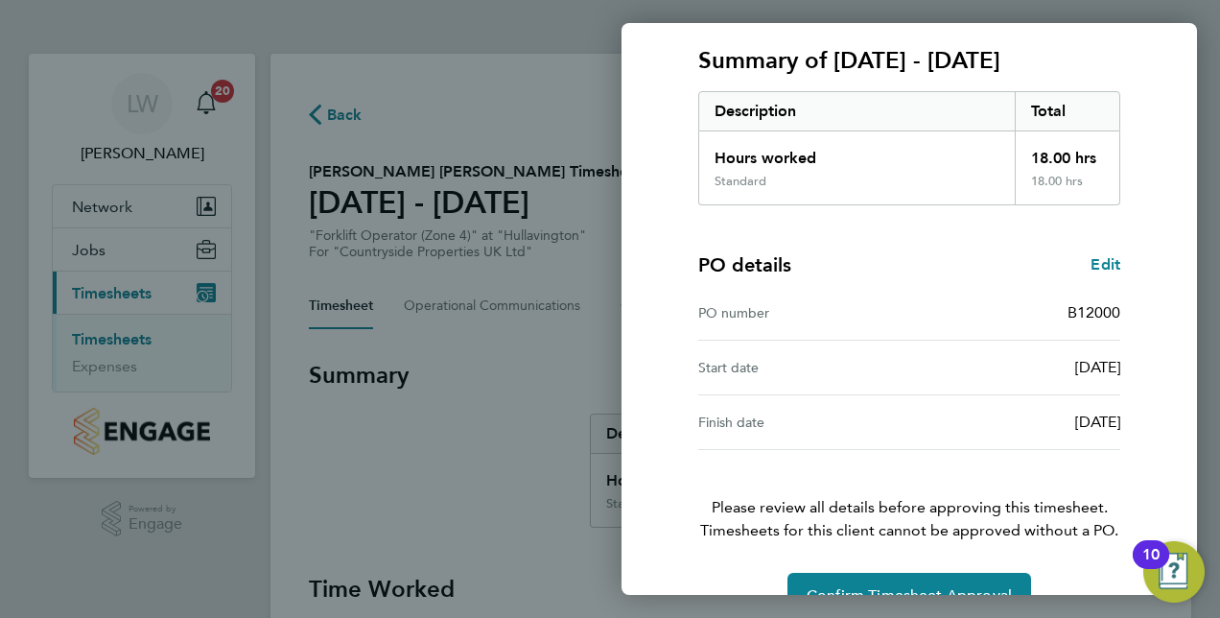
scroll to position [299, 0]
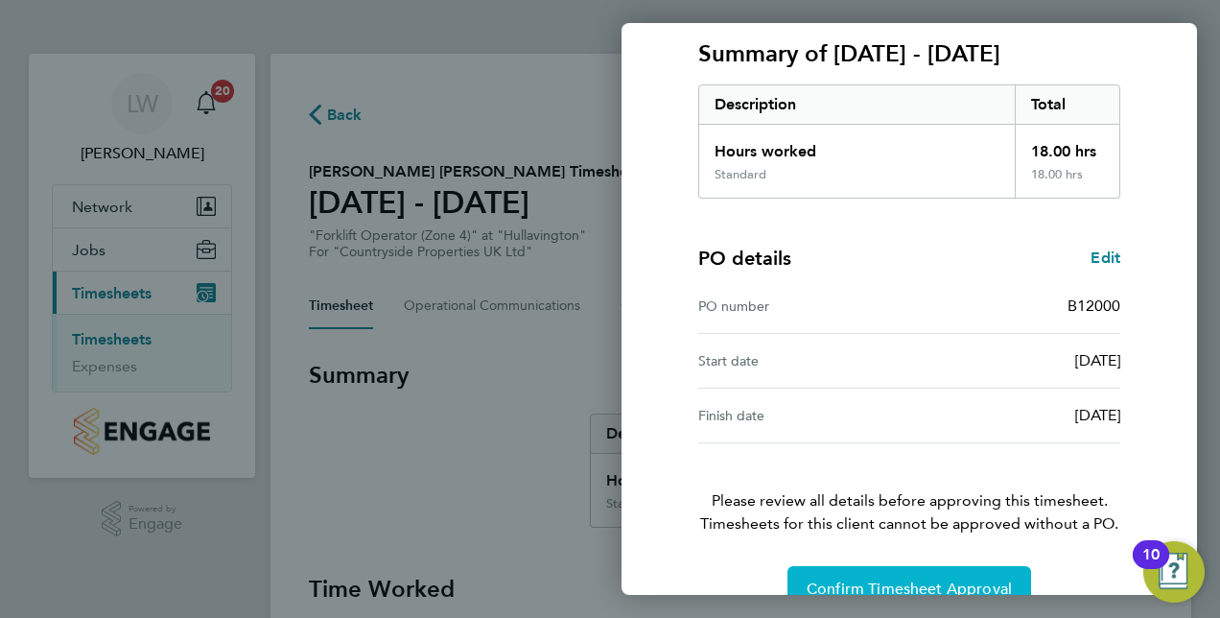
click at [947, 566] on button "Confirm Timesheet Approval" at bounding box center [909, 589] width 244 height 46
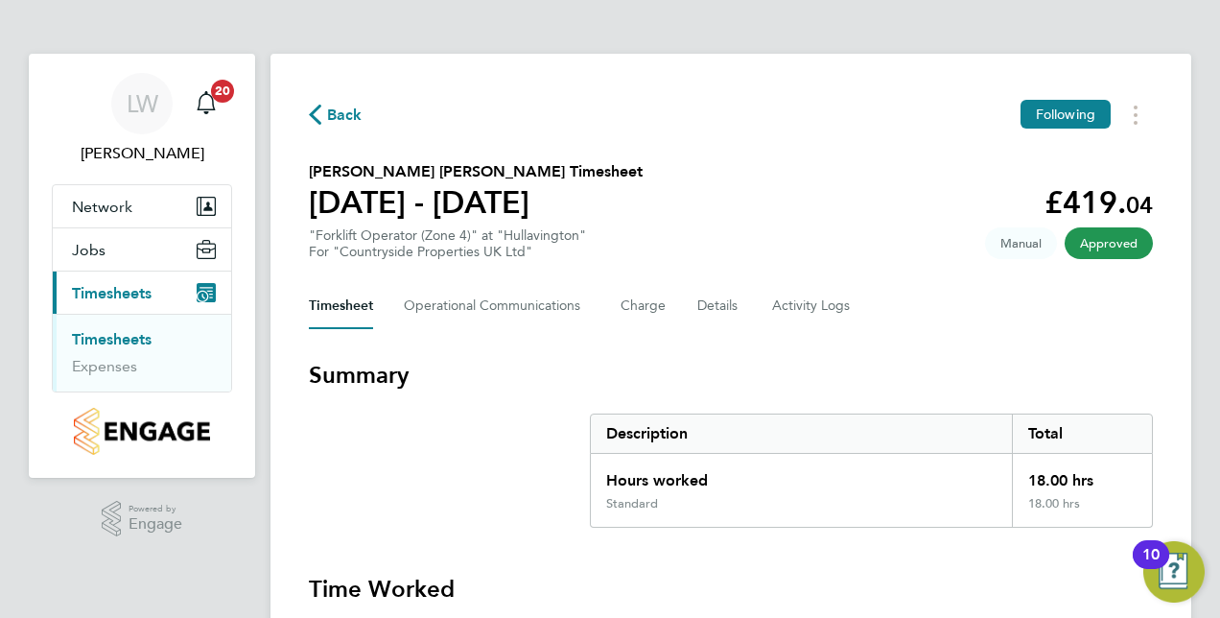
click at [143, 340] on link "Timesheets" at bounding box center [112, 339] width 80 height 18
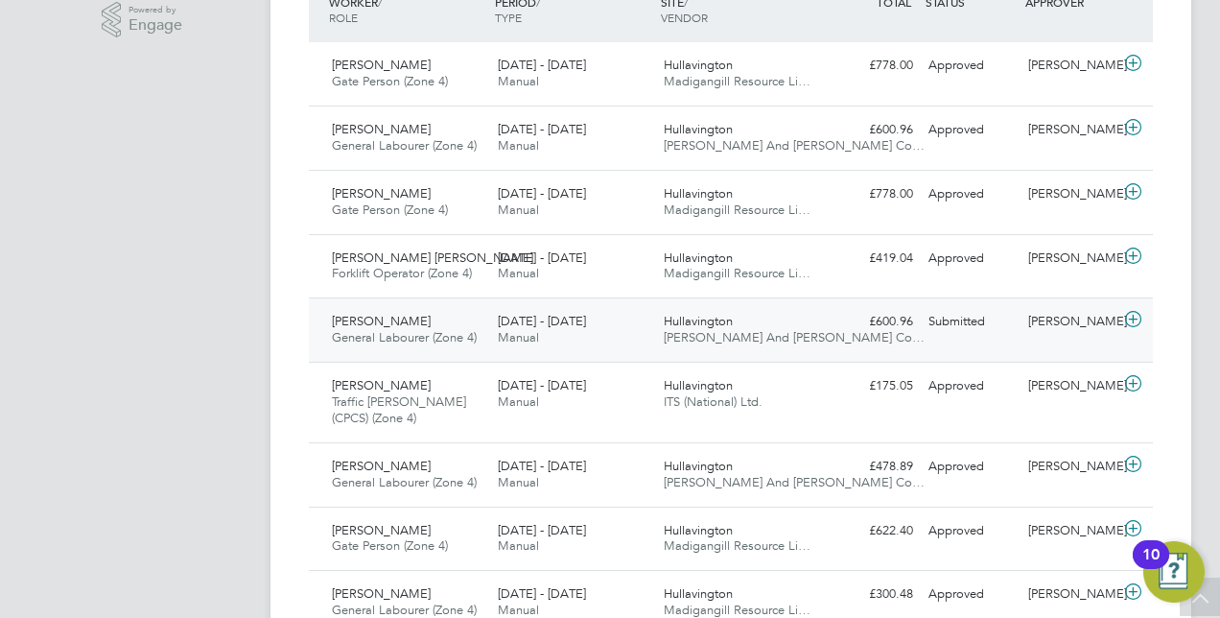
click at [1136, 322] on icon at bounding box center [1133, 319] width 24 height 15
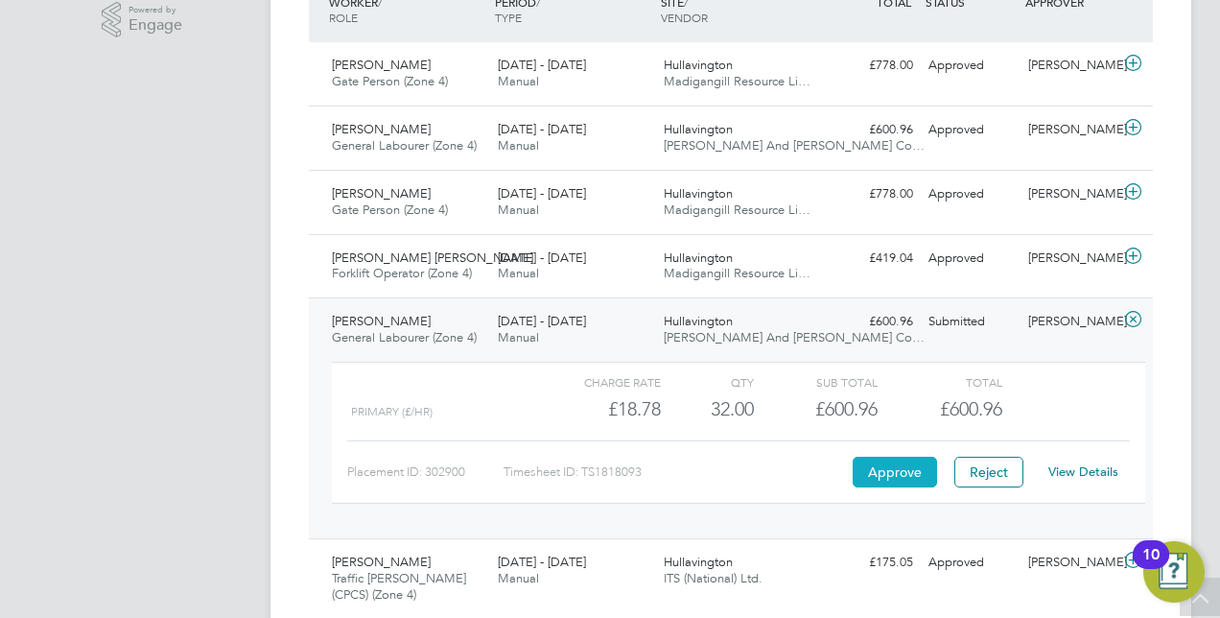
click at [912, 464] on button "Approve" at bounding box center [894, 471] width 84 height 31
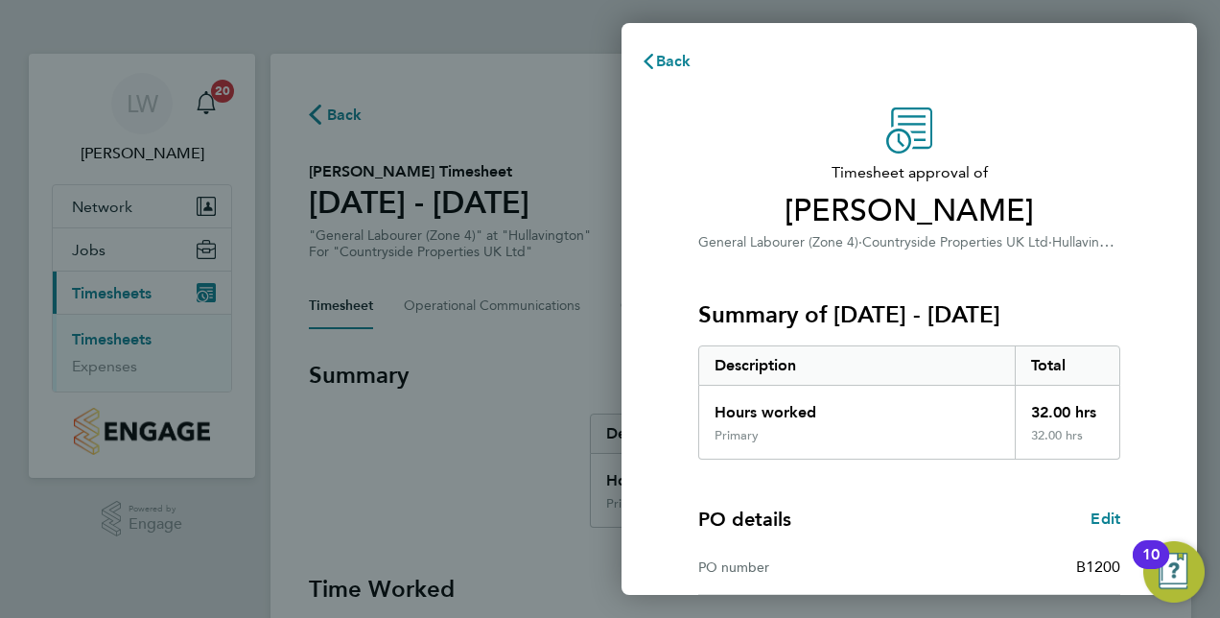
click at [662, 438] on div "Timesheet approval of [PERSON_NAME] General Labourer (Zone 4) · Countryside Pro…" at bounding box center [908, 489] width 575 height 811
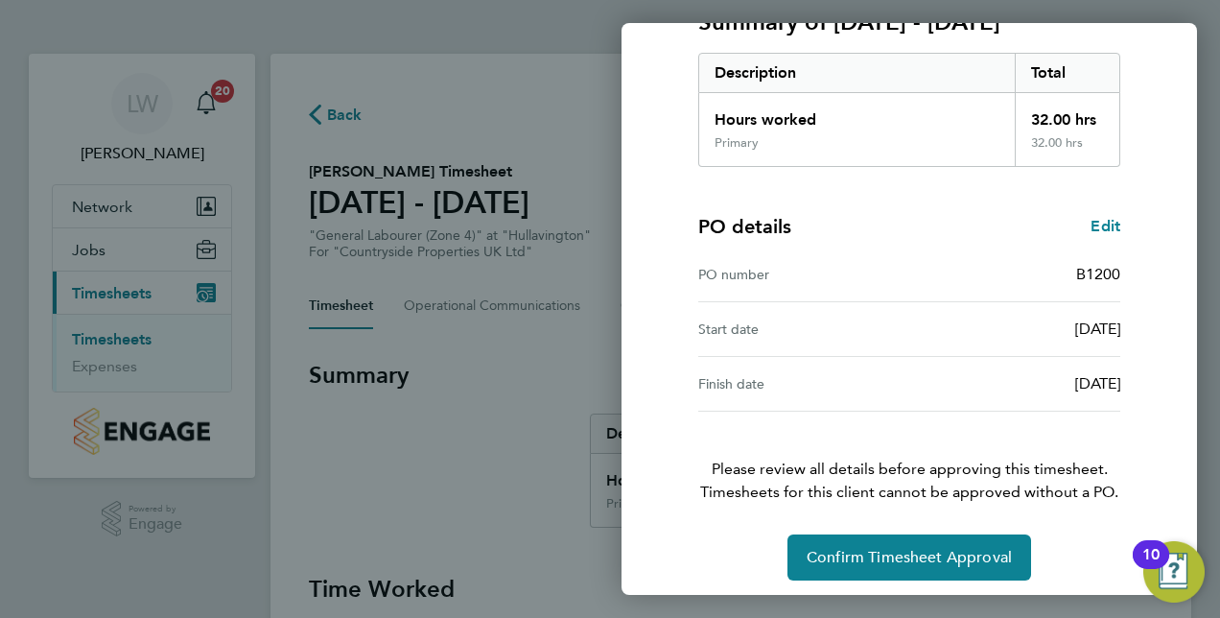
scroll to position [299, 0]
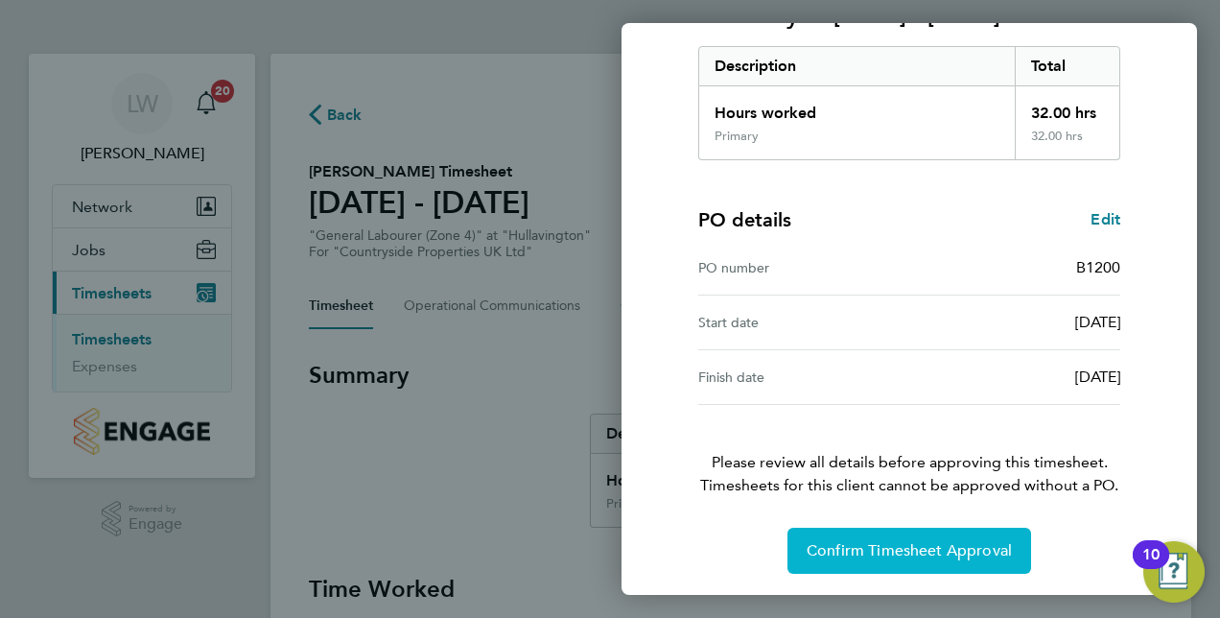
click at [925, 547] on span "Confirm Timesheet Approval" at bounding box center [908, 550] width 205 height 19
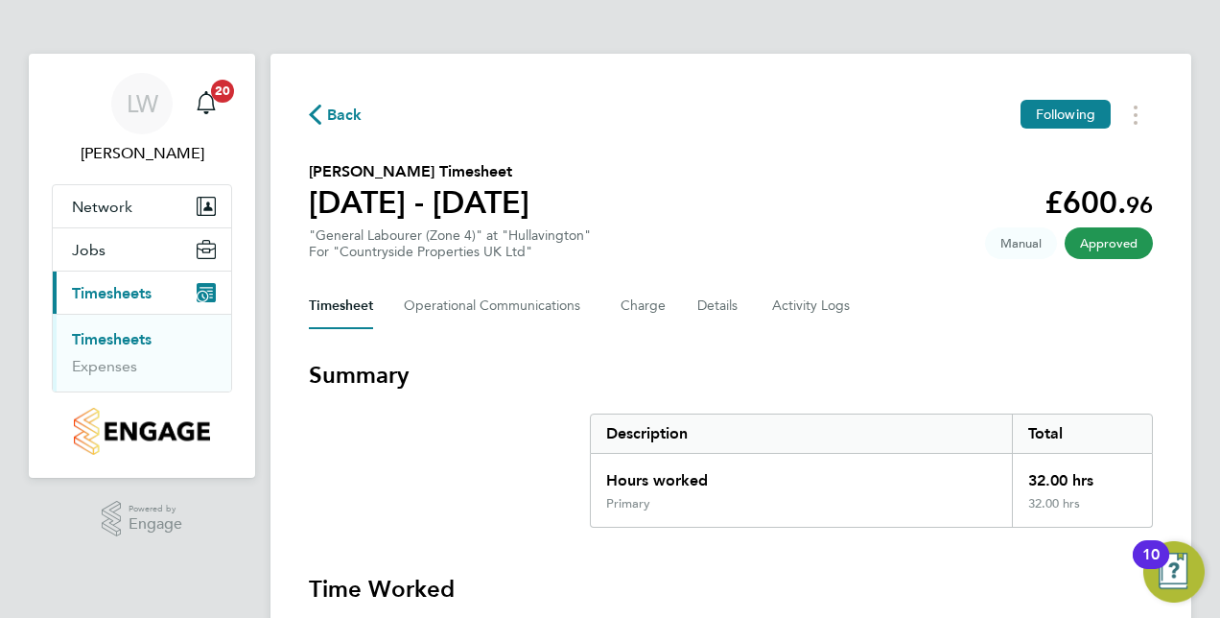
click at [102, 336] on link "Timesheets" at bounding box center [112, 339] width 80 height 18
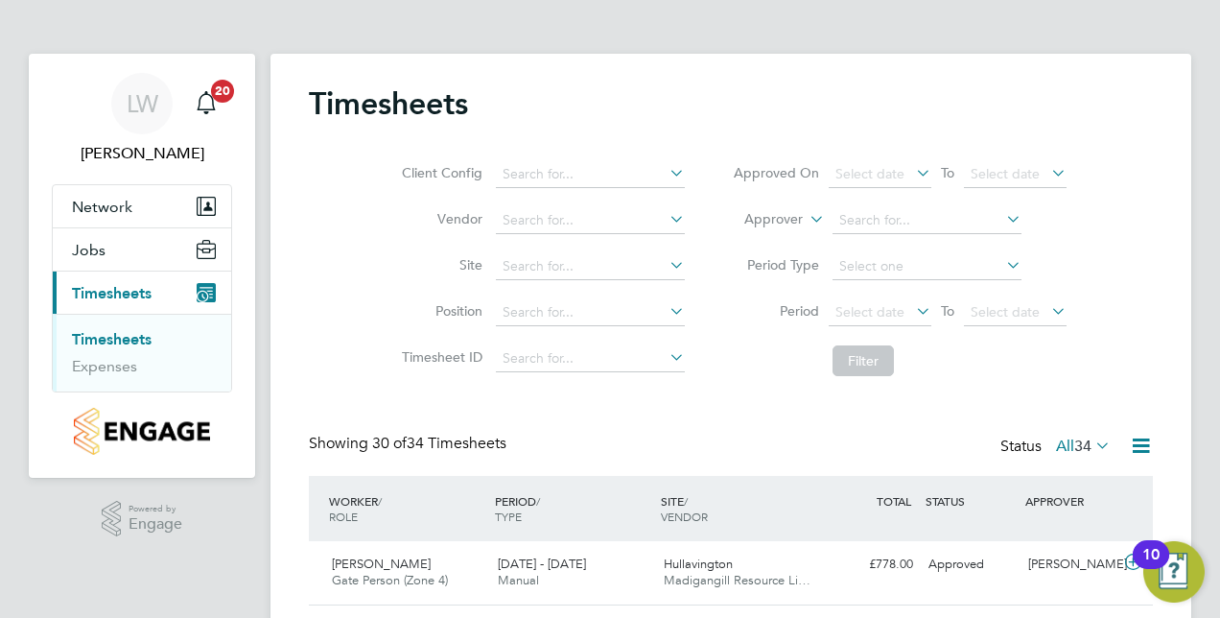
click at [132, 295] on span "Timesheets" at bounding box center [112, 293] width 80 height 18
click at [128, 334] on link "Timesheets" at bounding box center [112, 339] width 80 height 18
